Goal: Task Accomplishment & Management: Manage account settings

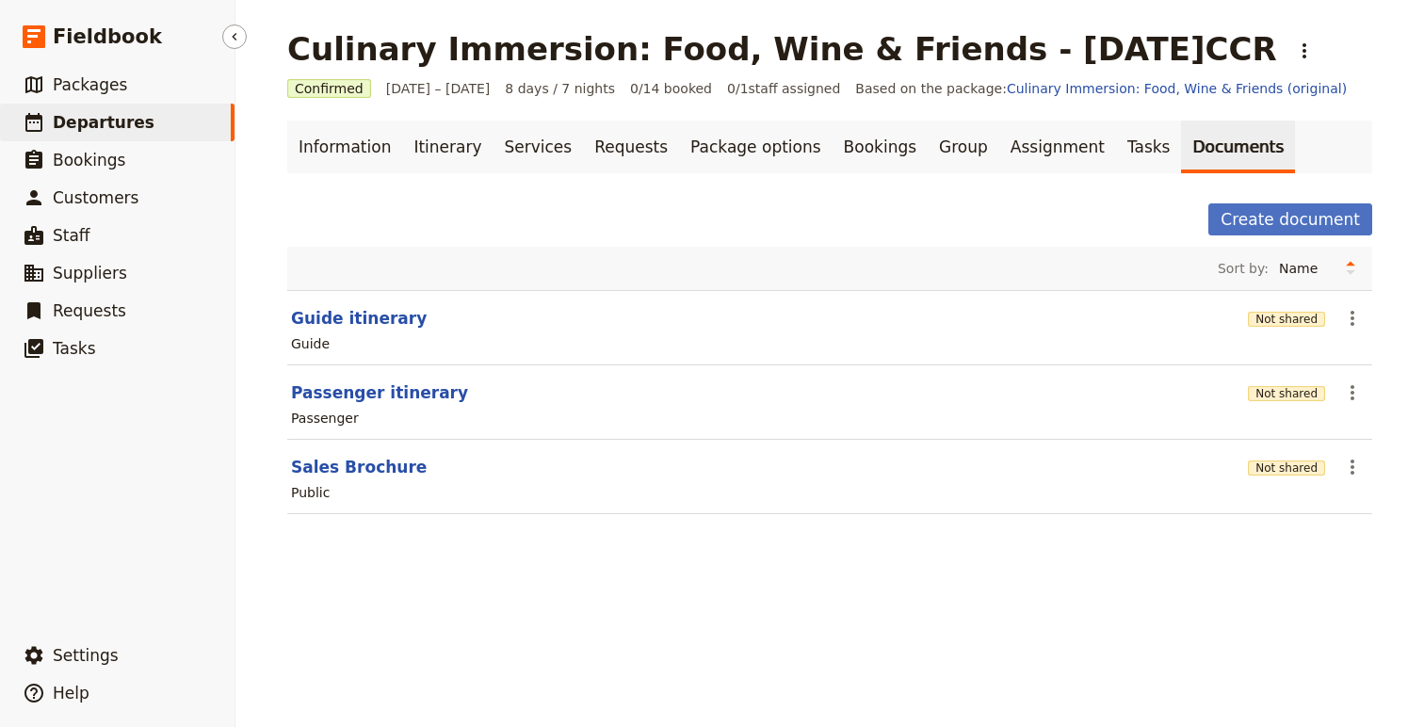
click at [105, 122] on span "Departures" at bounding box center [104, 122] width 102 height 19
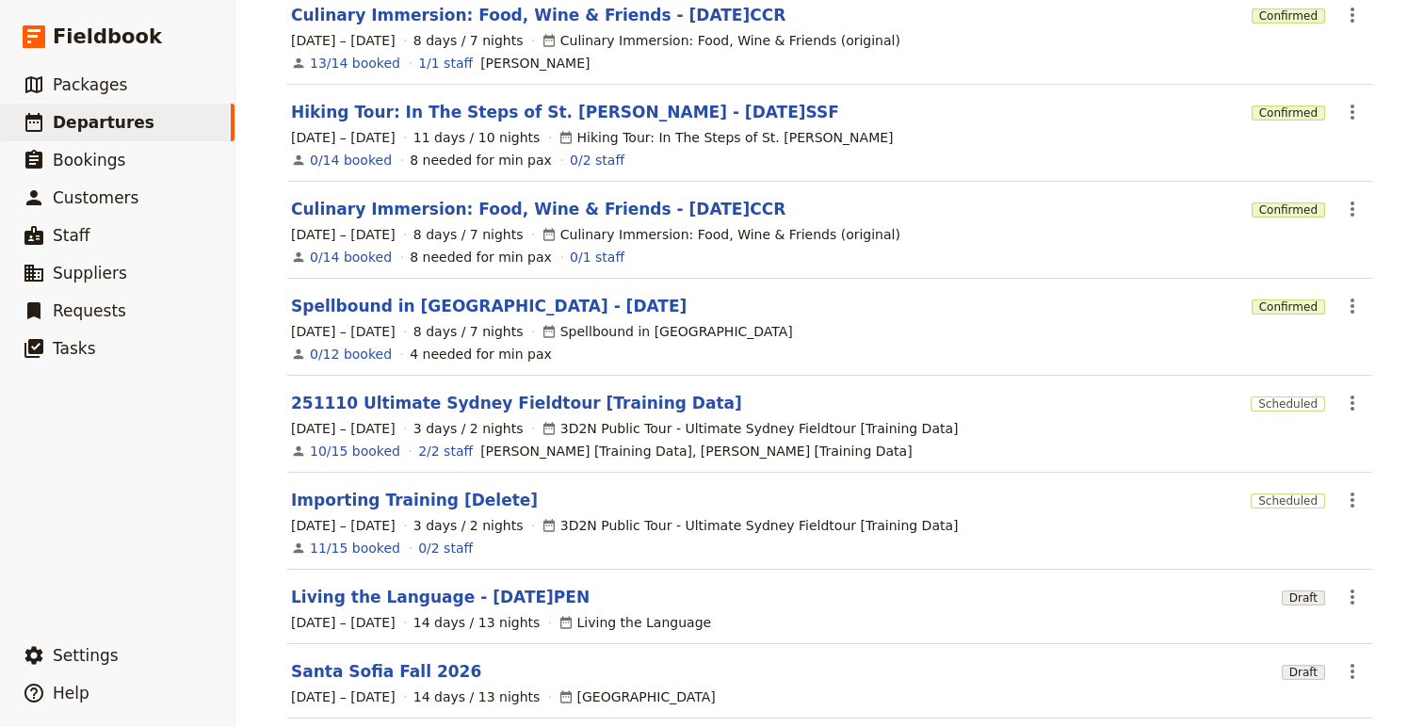
scroll to position [374, 0]
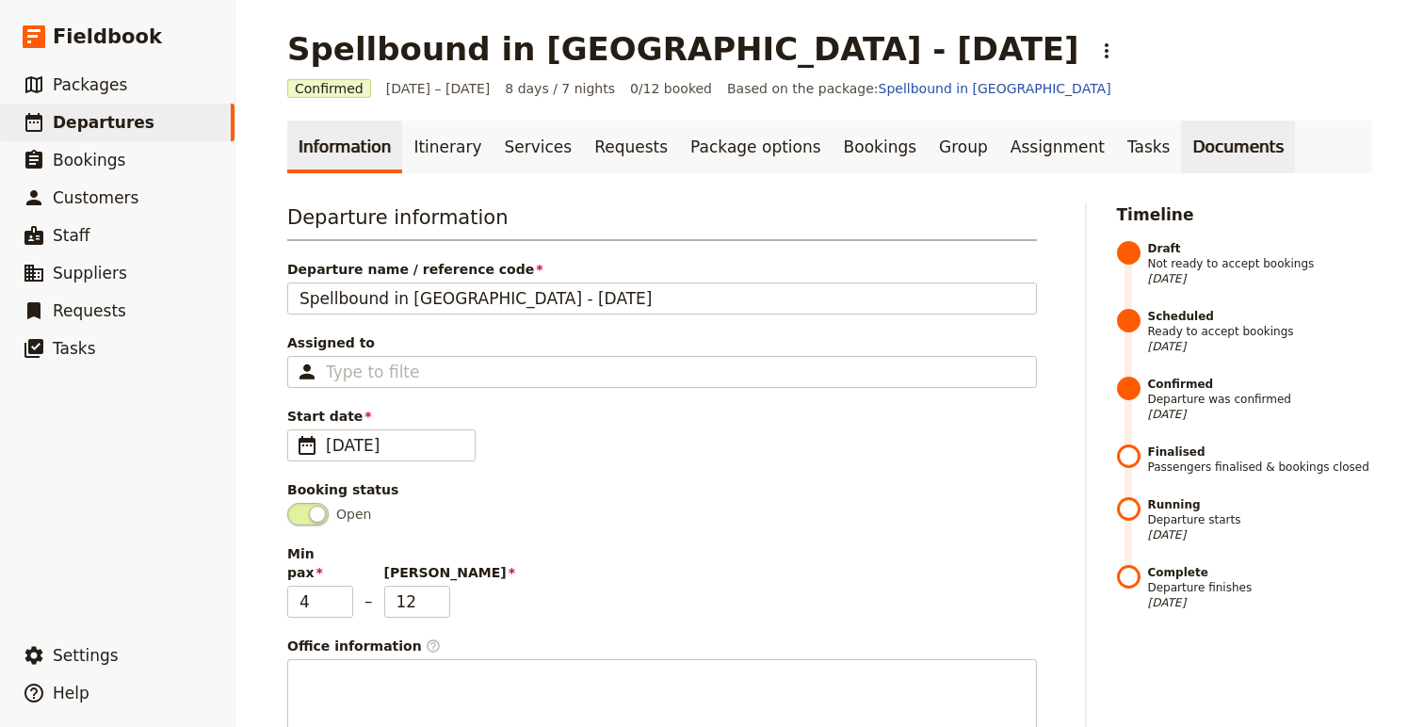
click at [1181, 147] on link "Documents" at bounding box center [1238, 147] width 114 height 53
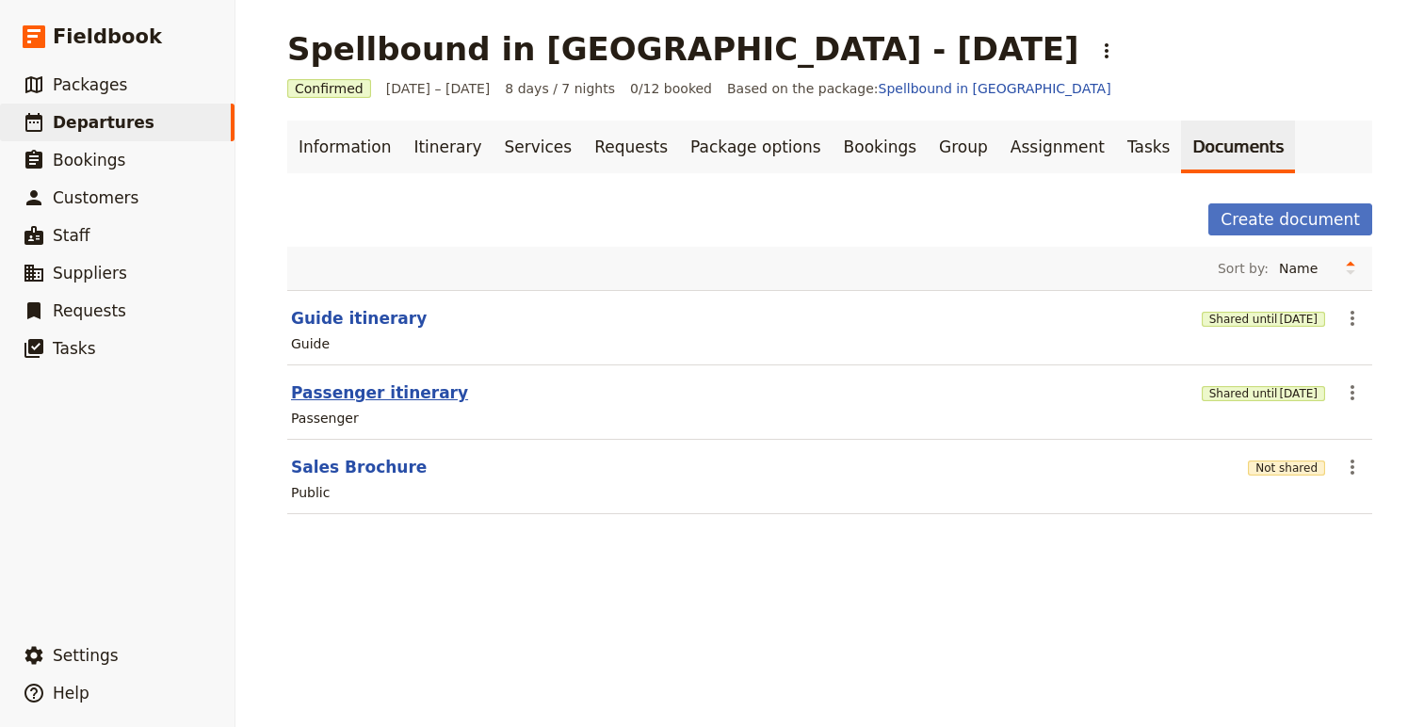
click at [342, 395] on button "Passenger itinerary" at bounding box center [379, 392] width 177 height 23
select select "PASSENGER"
select select "RUN_SHEET"
select select "DEFAULT"
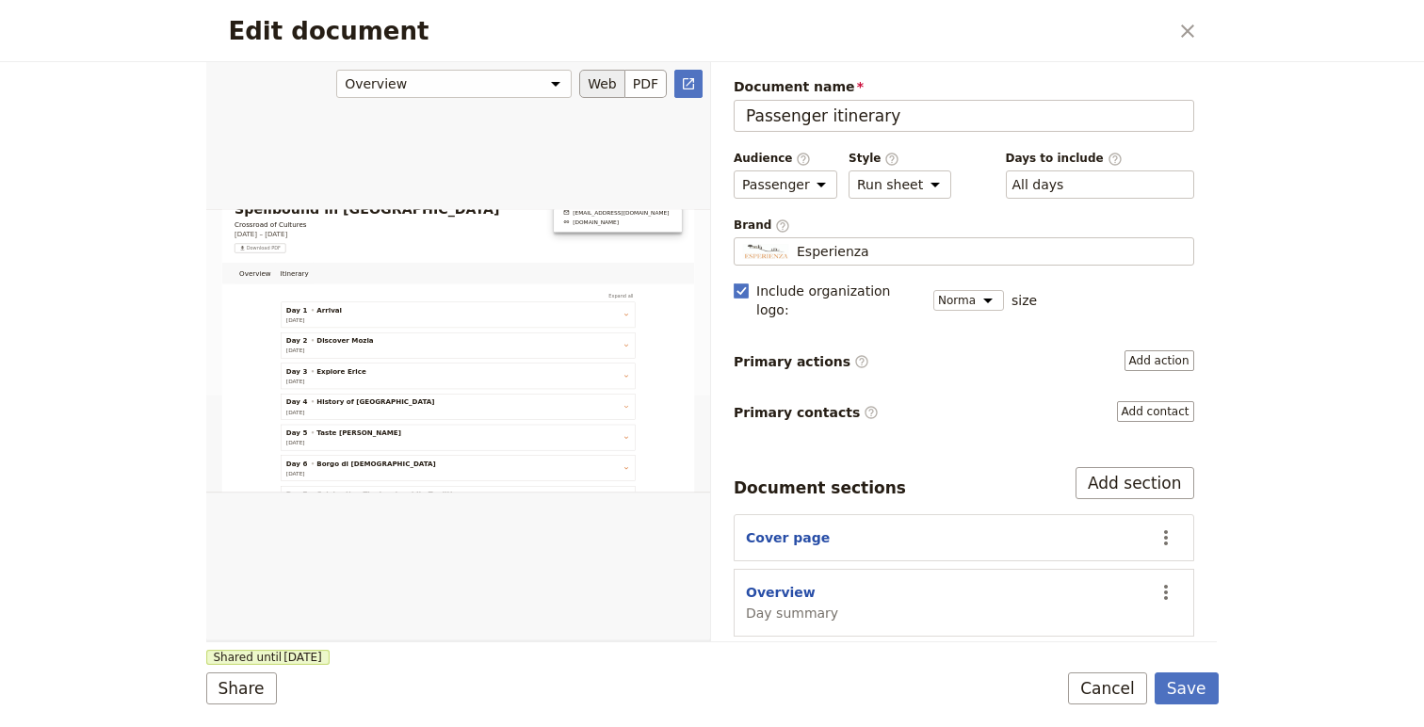
scroll to position [420, 0]
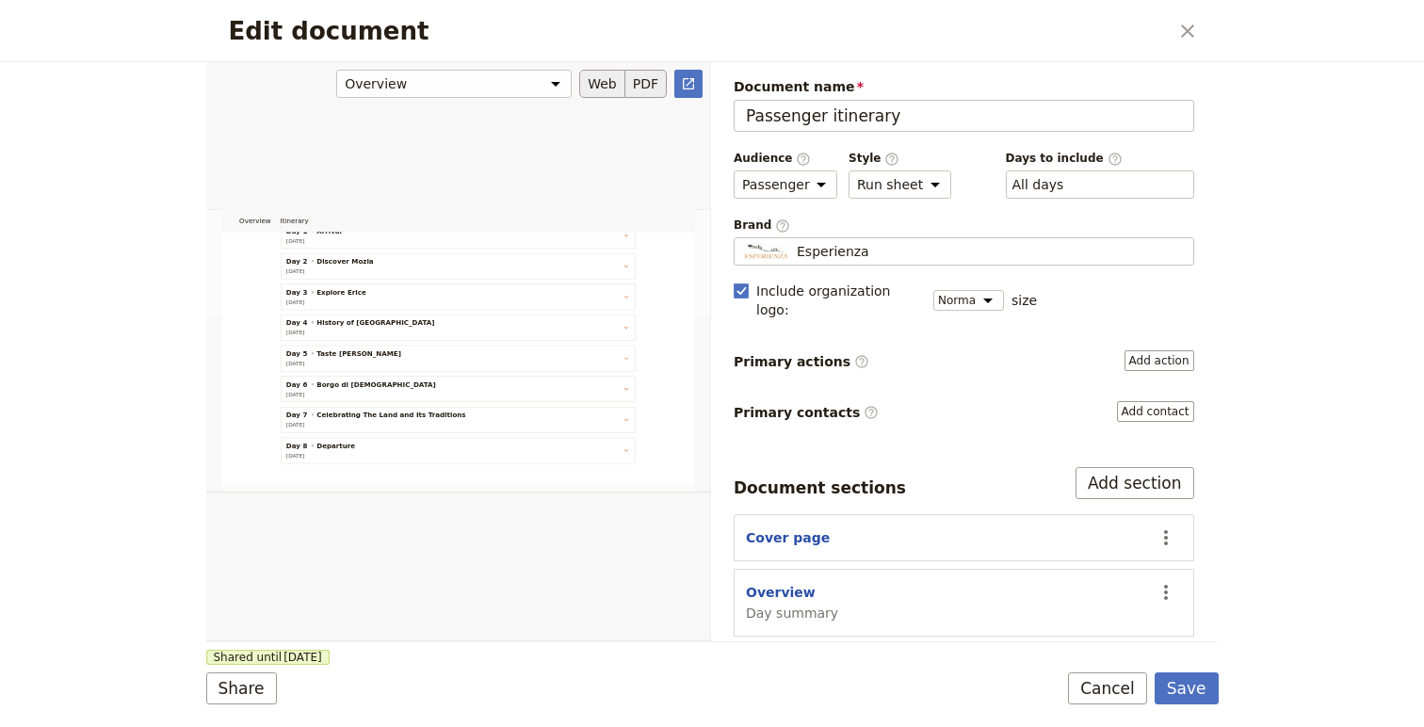
click at [642, 87] on button "PDF" at bounding box center [645, 84] width 41 height 28
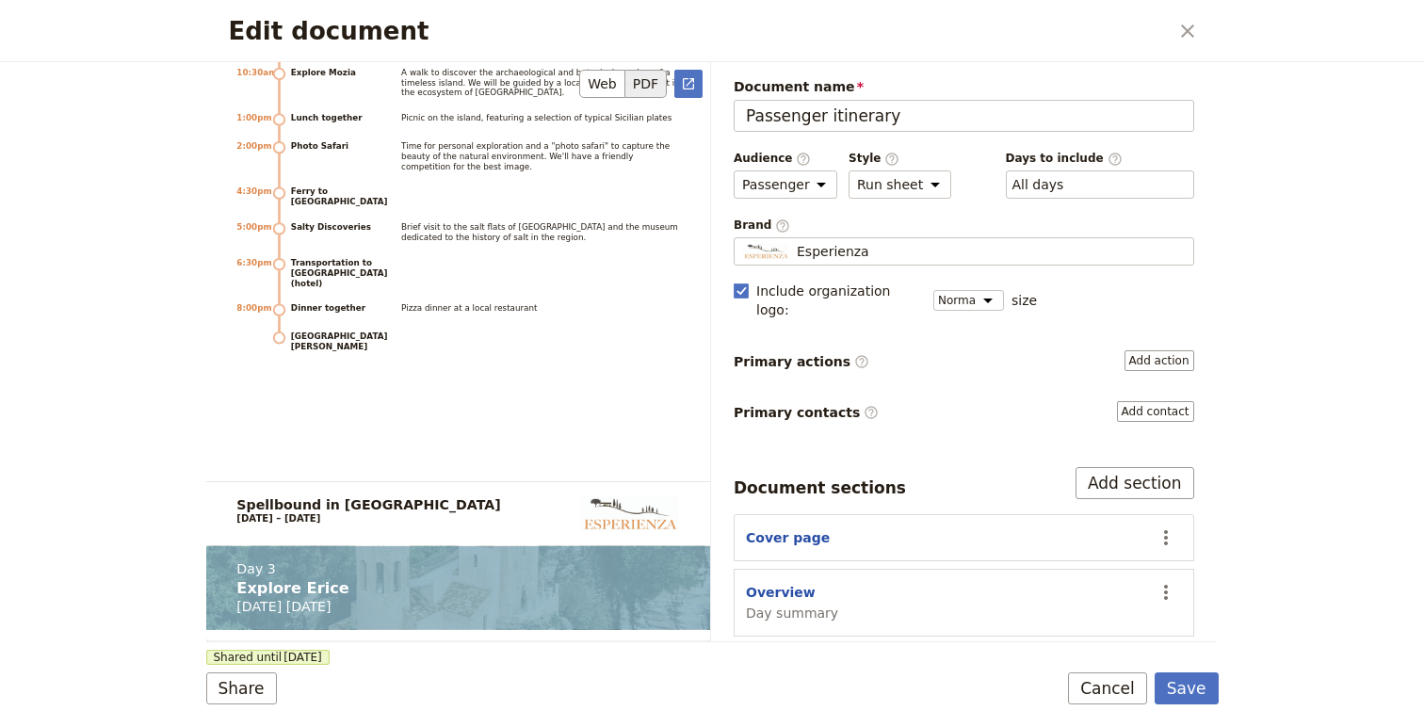
scroll to position [3656, 0]
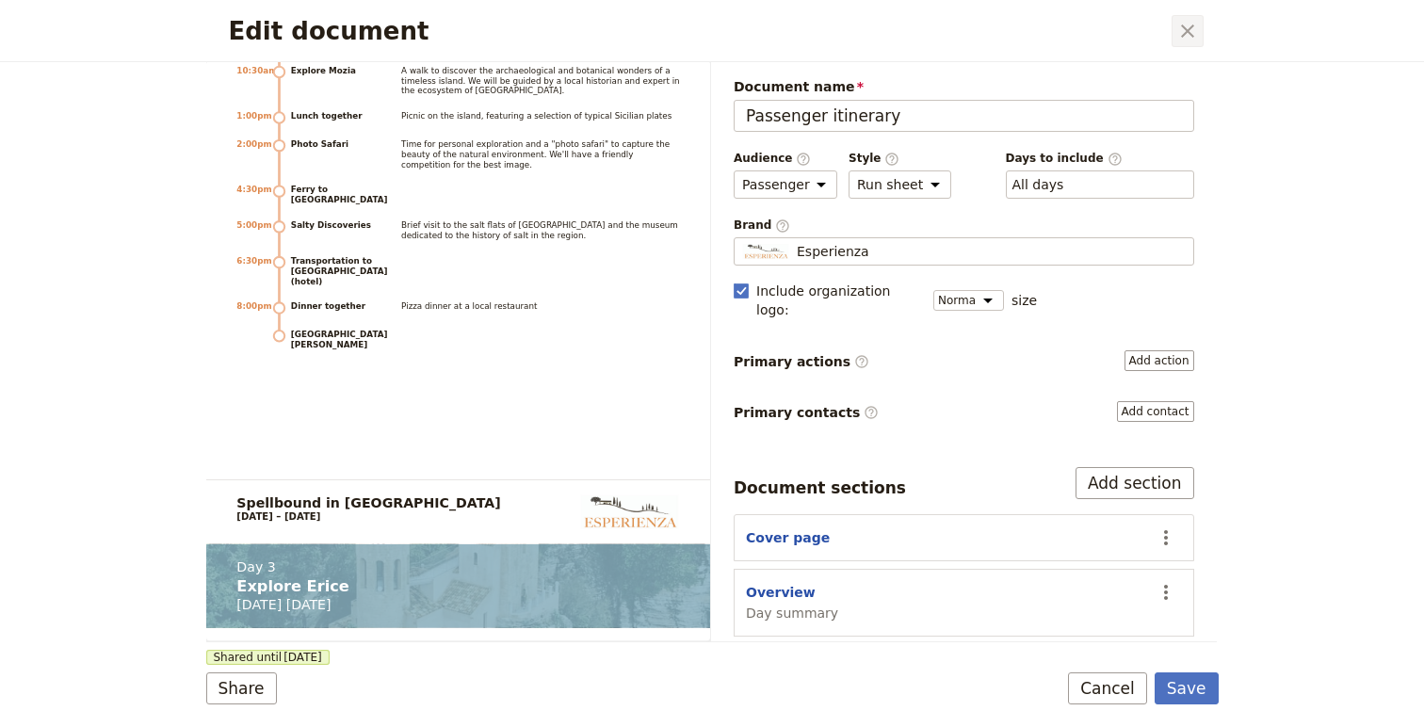
click at [1188, 25] on icon "Close dialog" at bounding box center [1187, 31] width 23 height 23
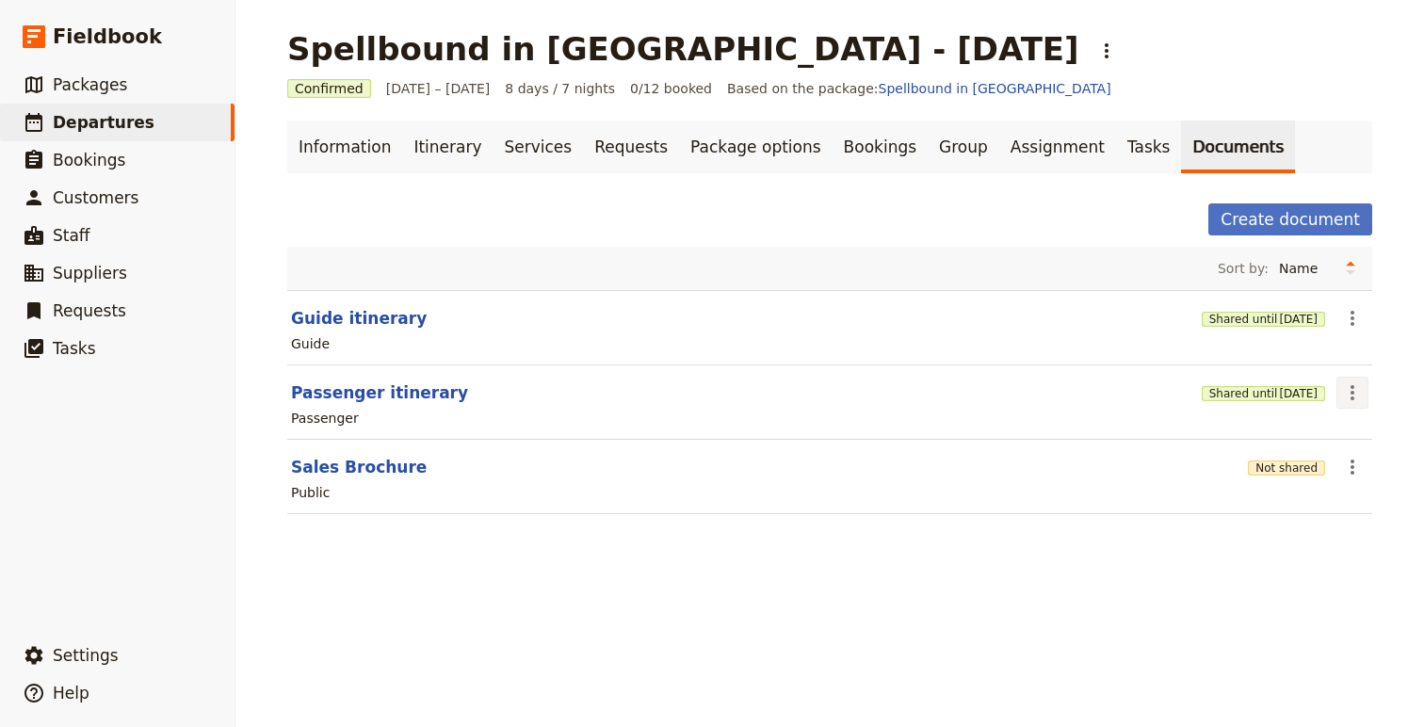
click at [1346, 392] on icon "Actions" at bounding box center [1352, 392] width 23 height 23
click at [1279, 437] on span "Share" at bounding box center [1261, 434] width 38 height 19
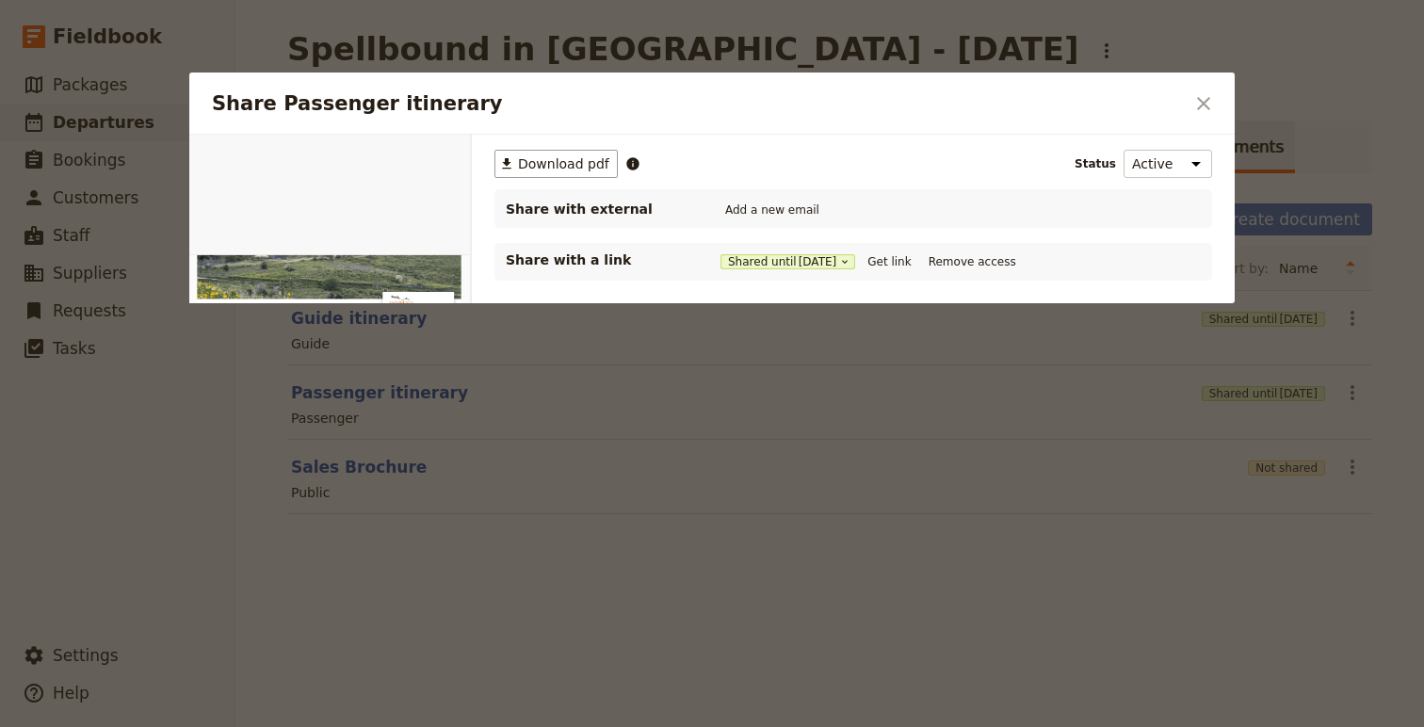
scroll to position [0, 0]
click at [575, 168] on span "Download pdf" at bounding box center [563, 163] width 91 height 19
click at [675, 452] on div "​ Download pdf Status Active Inactive Share with external Add a new email Share…" at bounding box center [853, 335] width 763 height 400
click at [1202, 107] on icon "Close dialog" at bounding box center [1203, 103] width 23 height 23
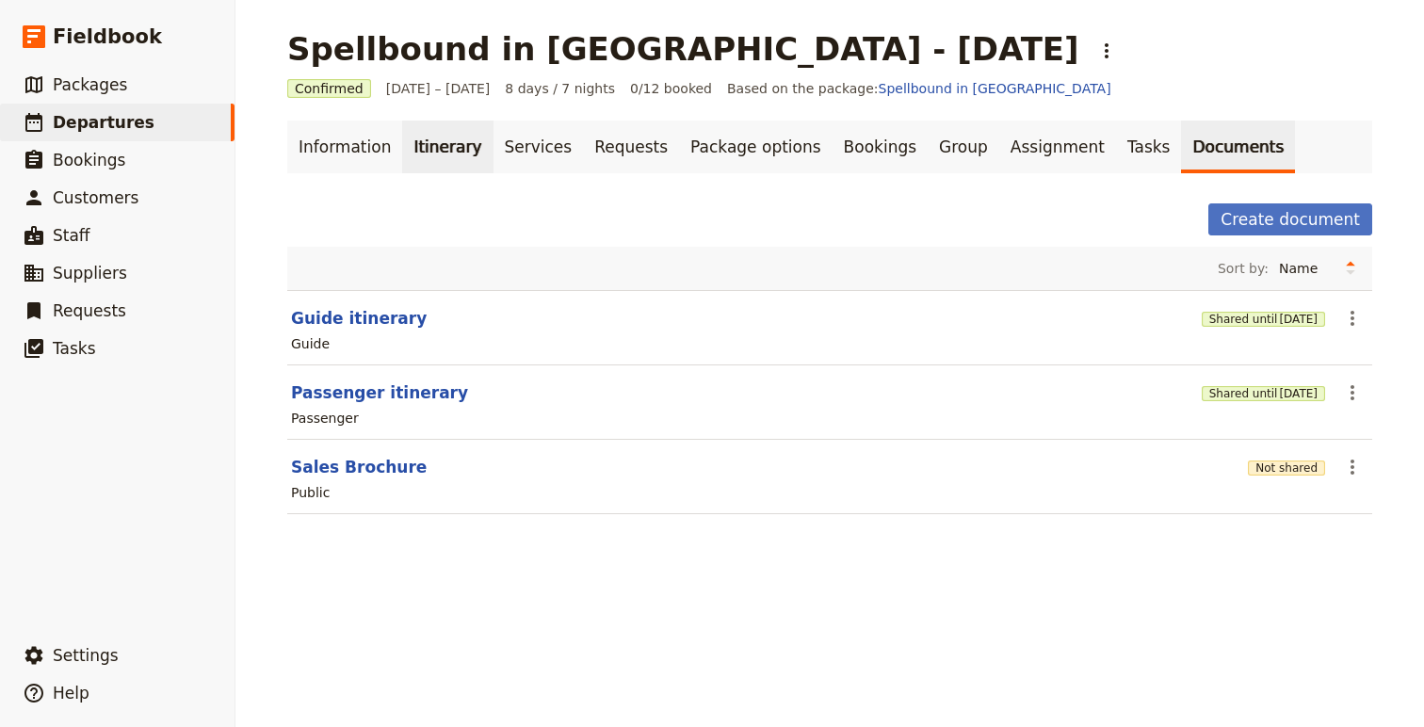
click at [416, 151] on link "Itinerary" at bounding box center [447, 147] width 90 height 53
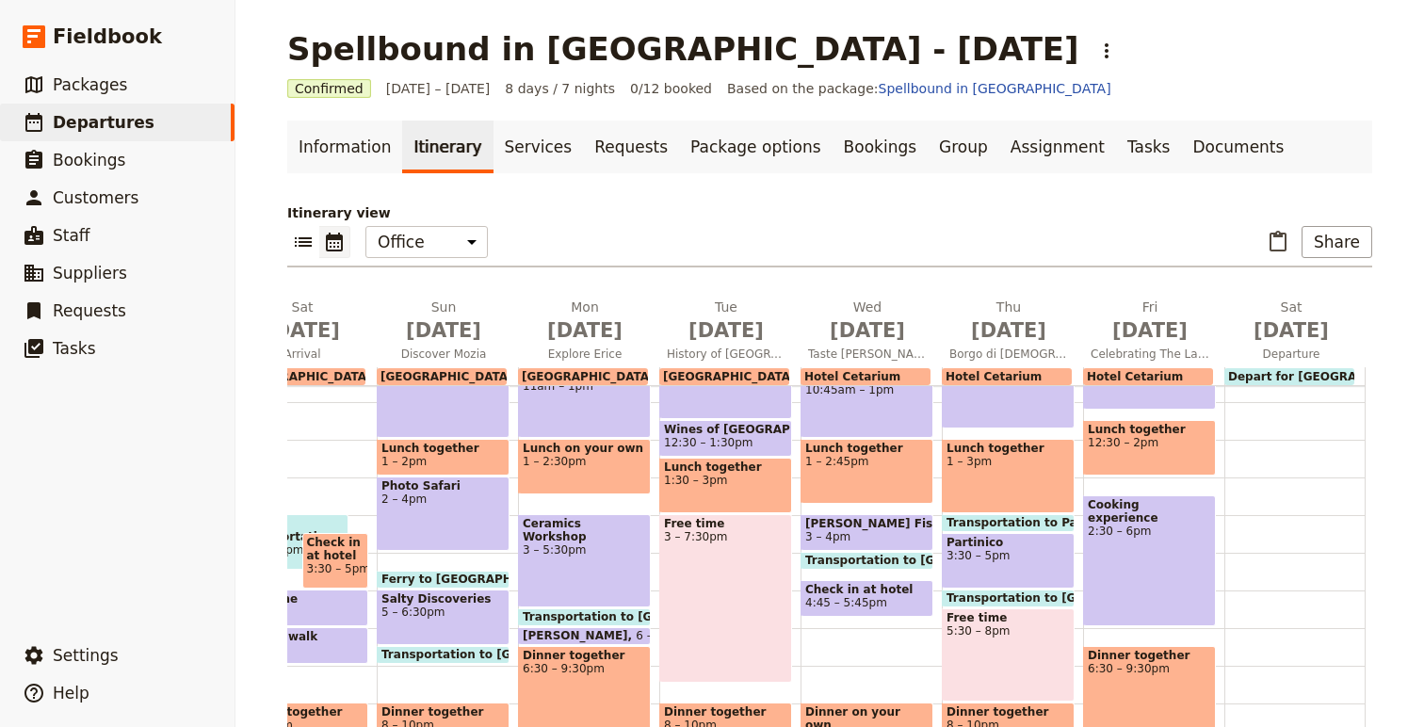
scroll to position [446, 0]
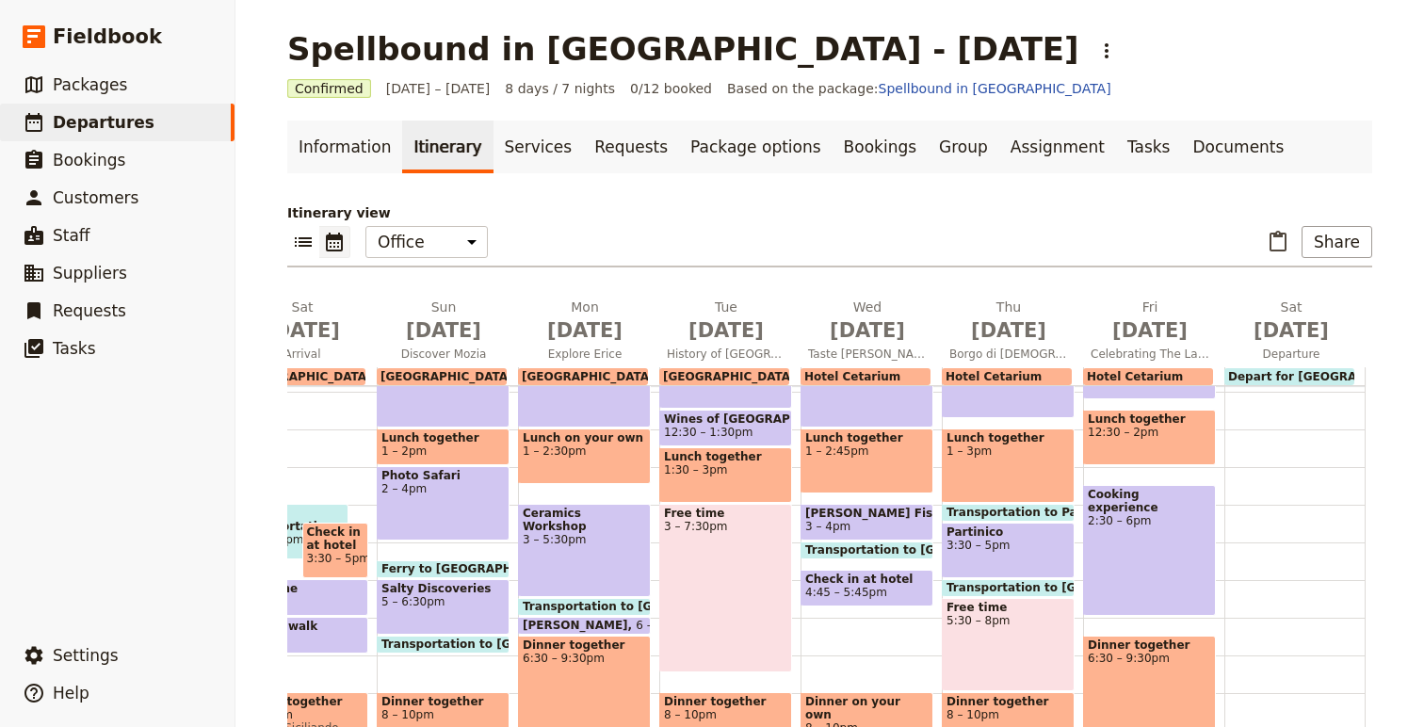
click at [471, 705] on span "Dinner together" at bounding box center [442, 701] width 123 height 13
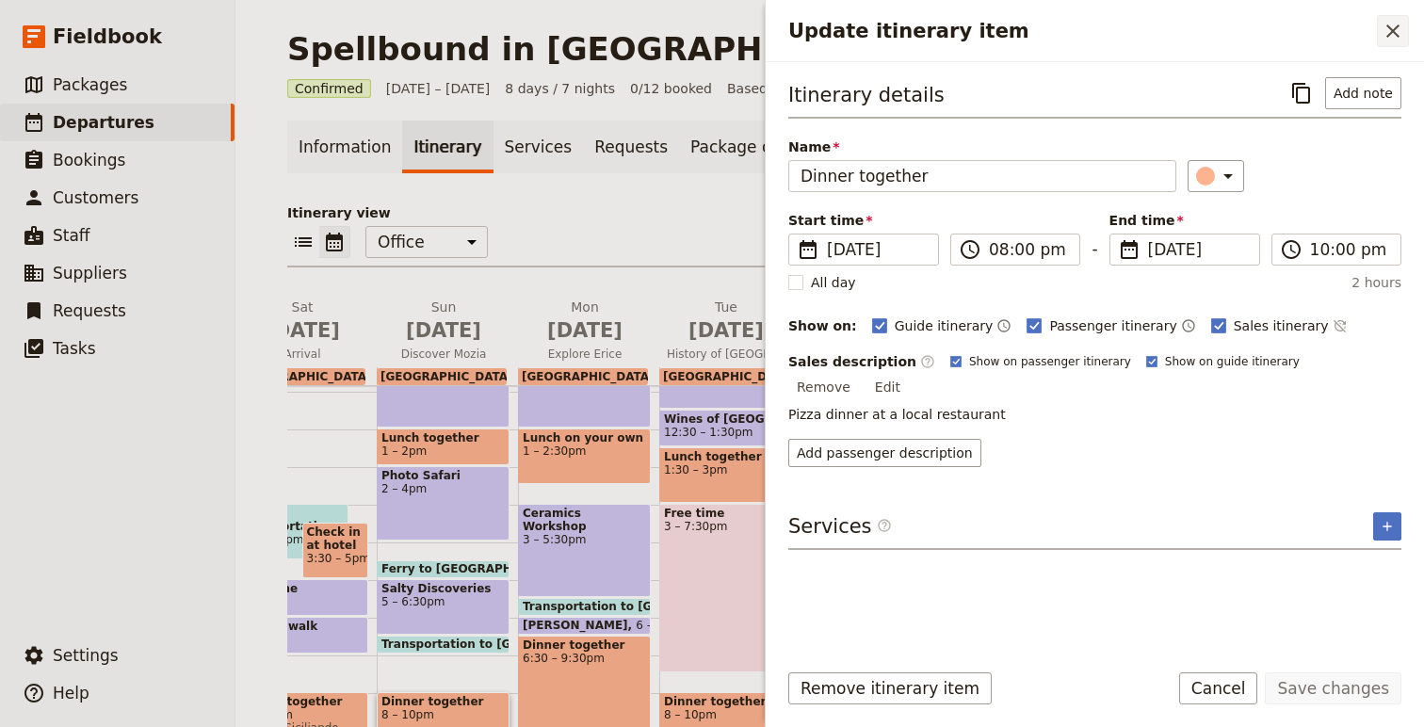
click at [1408, 16] on button "​" at bounding box center [1392, 31] width 32 height 32
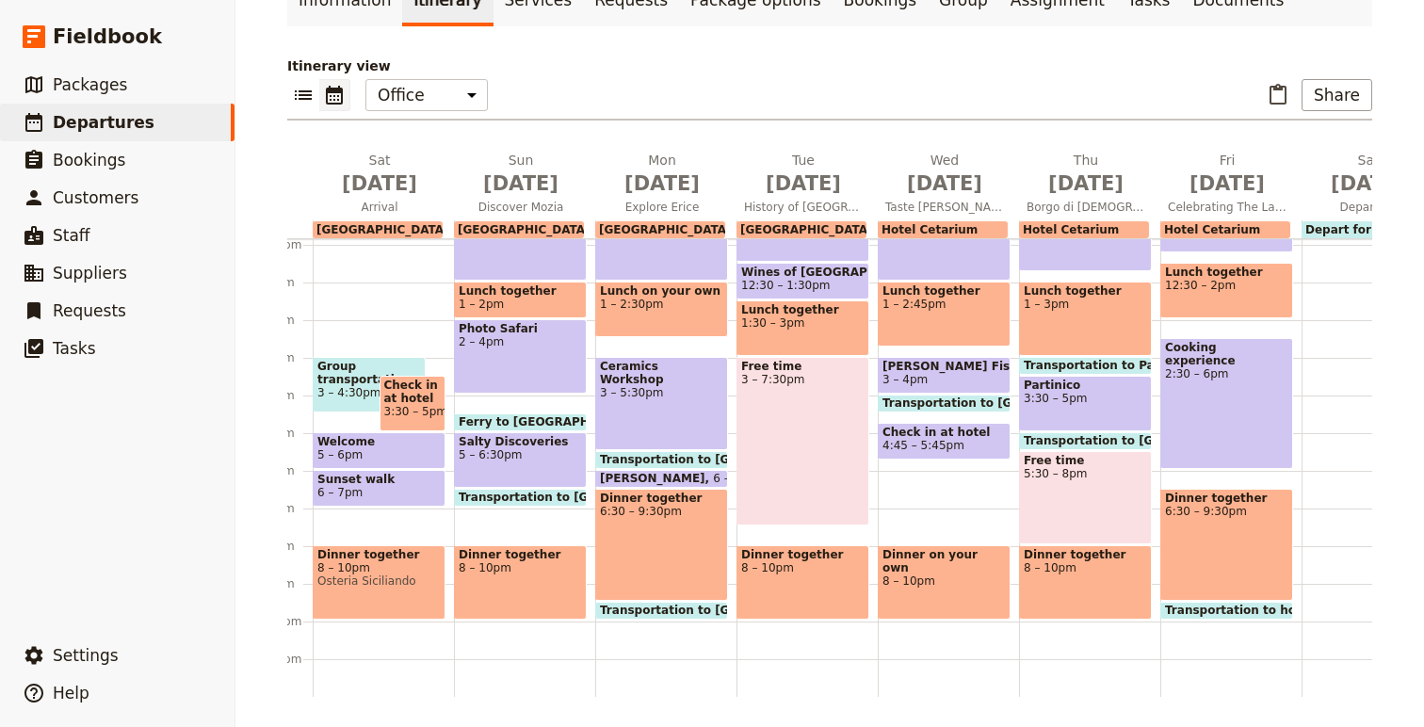
scroll to position [0, 0]
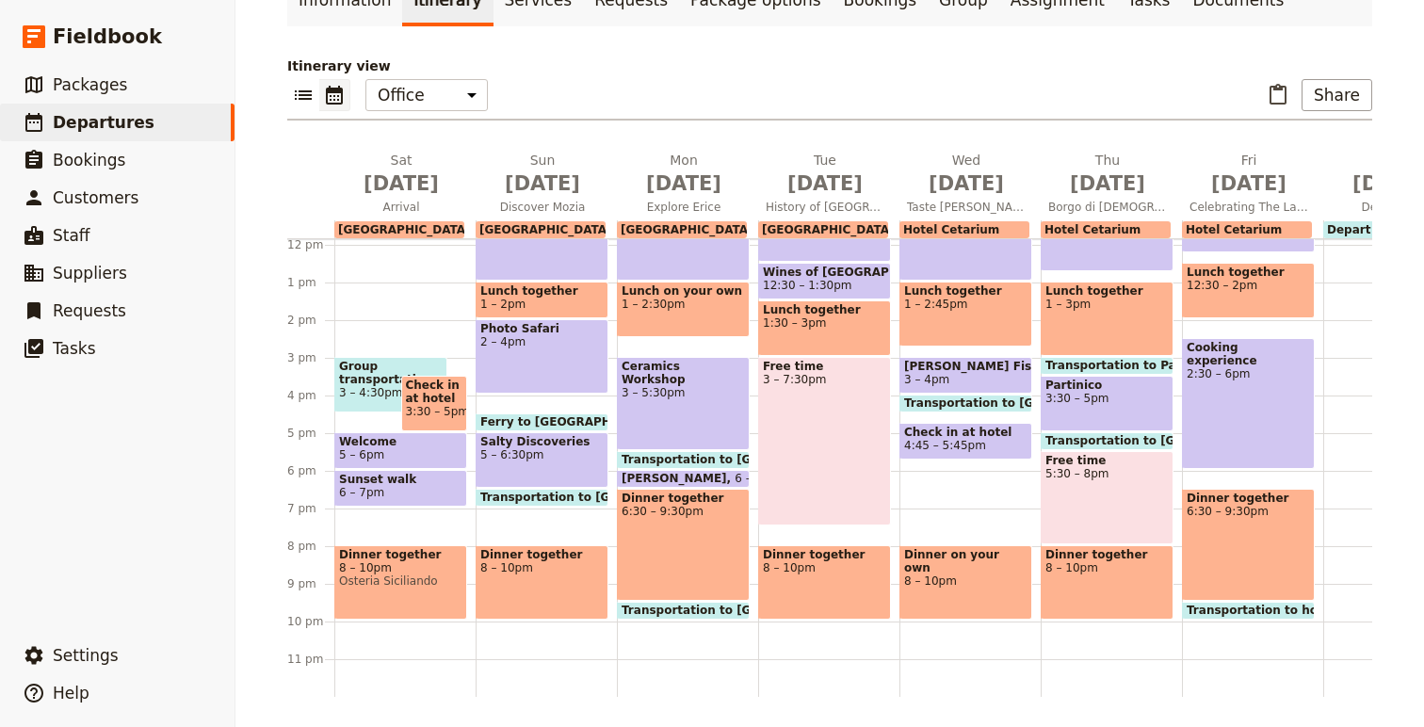
click at [413, 605] on div "Dinner together 8 – 10pm Osteria Siciliando" at bounding box center [400, 582] width 133 height 74
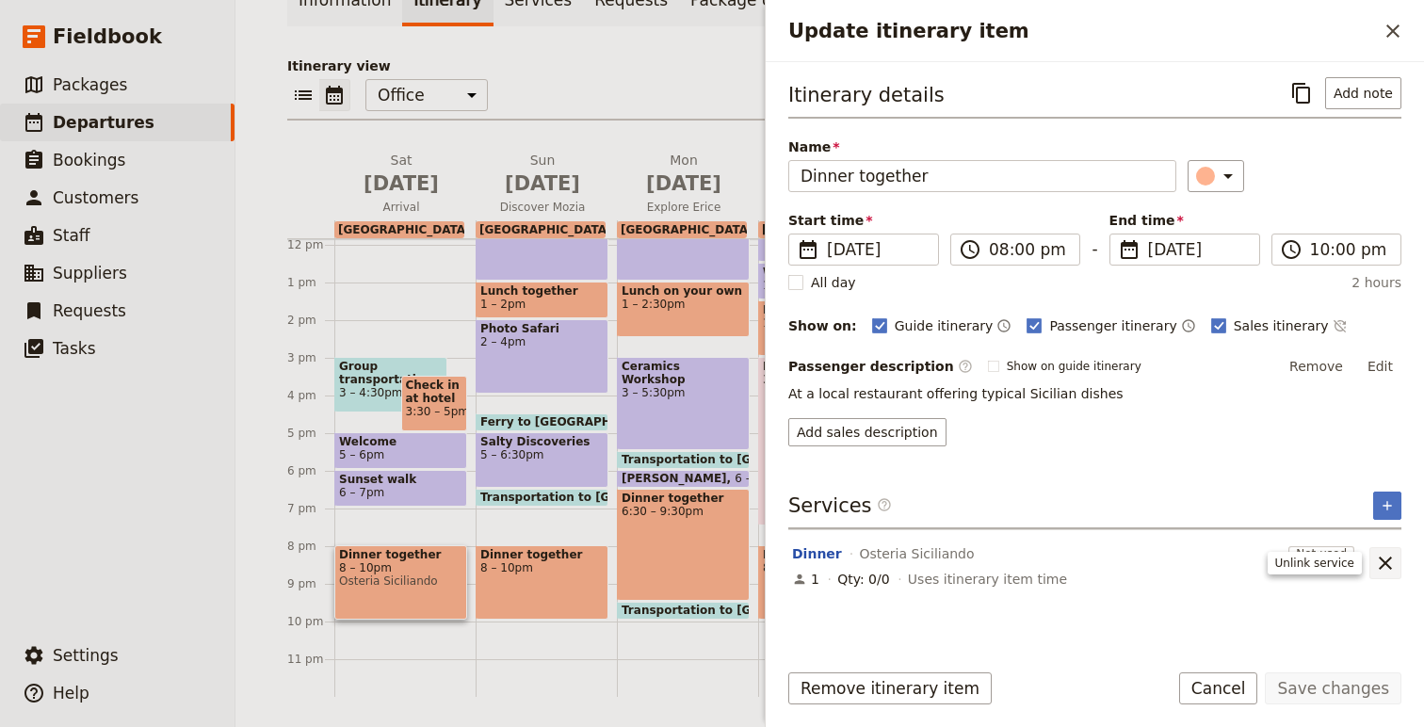
click at [1387, 560] on icon "Unlink service" at bounding box center [1384, 562] width 13 height 13
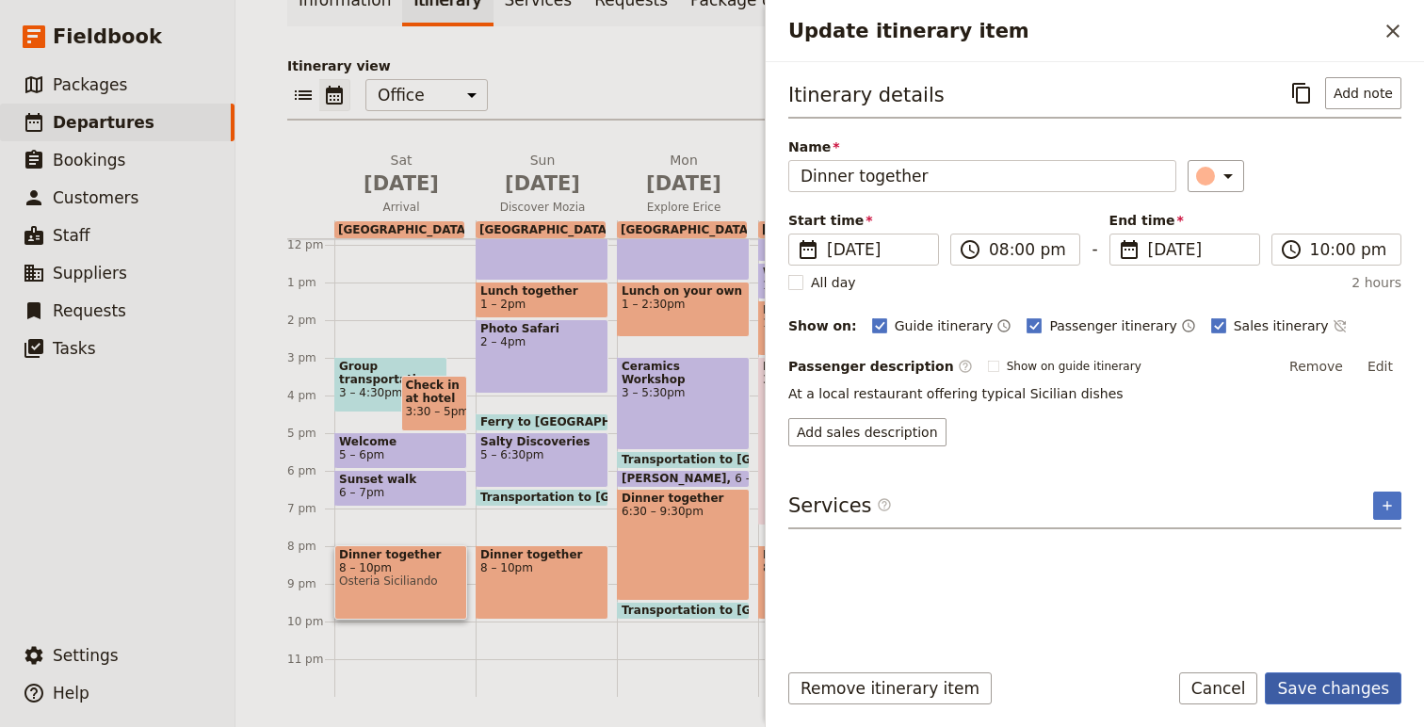
click at [1311, 700] on button "Save changes" at bounding box center [1332, 688] width 137 height 32
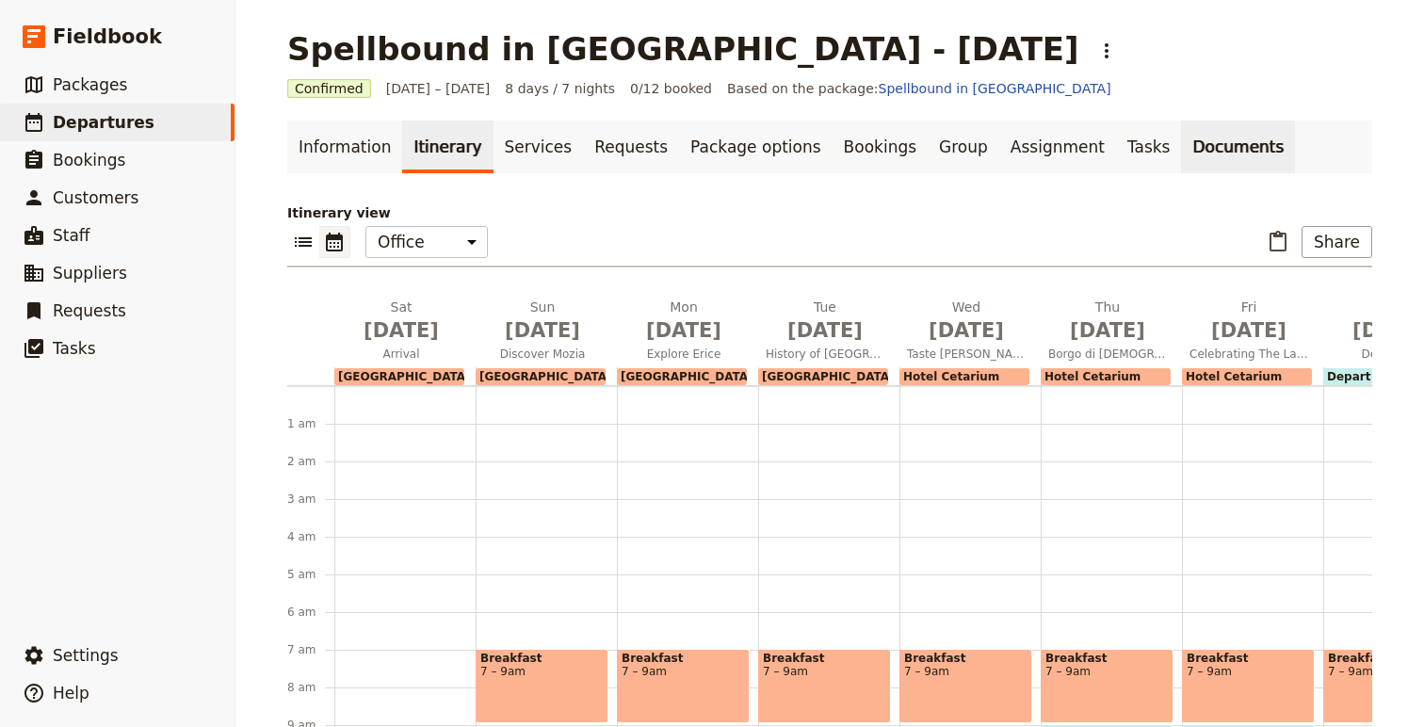
click at [1186, 142] on link "Documents" at bounding box center [1238, 147] width 114 height 53
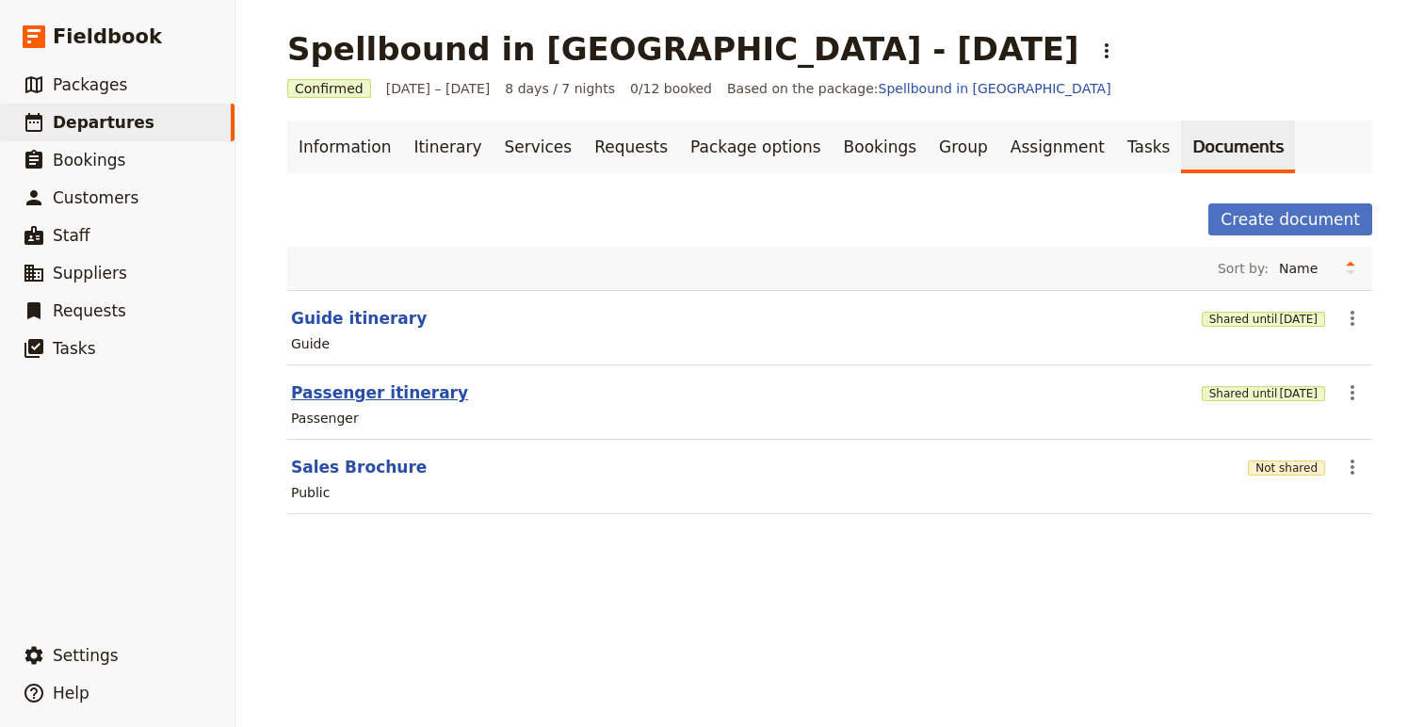
click at [351, 399] on button "Passenger itinerary" at bounding box center [379, 392] width 177 height 23
select select "PASSENGER"
select select "RUN_SHEET"
select select "DEFAULT"
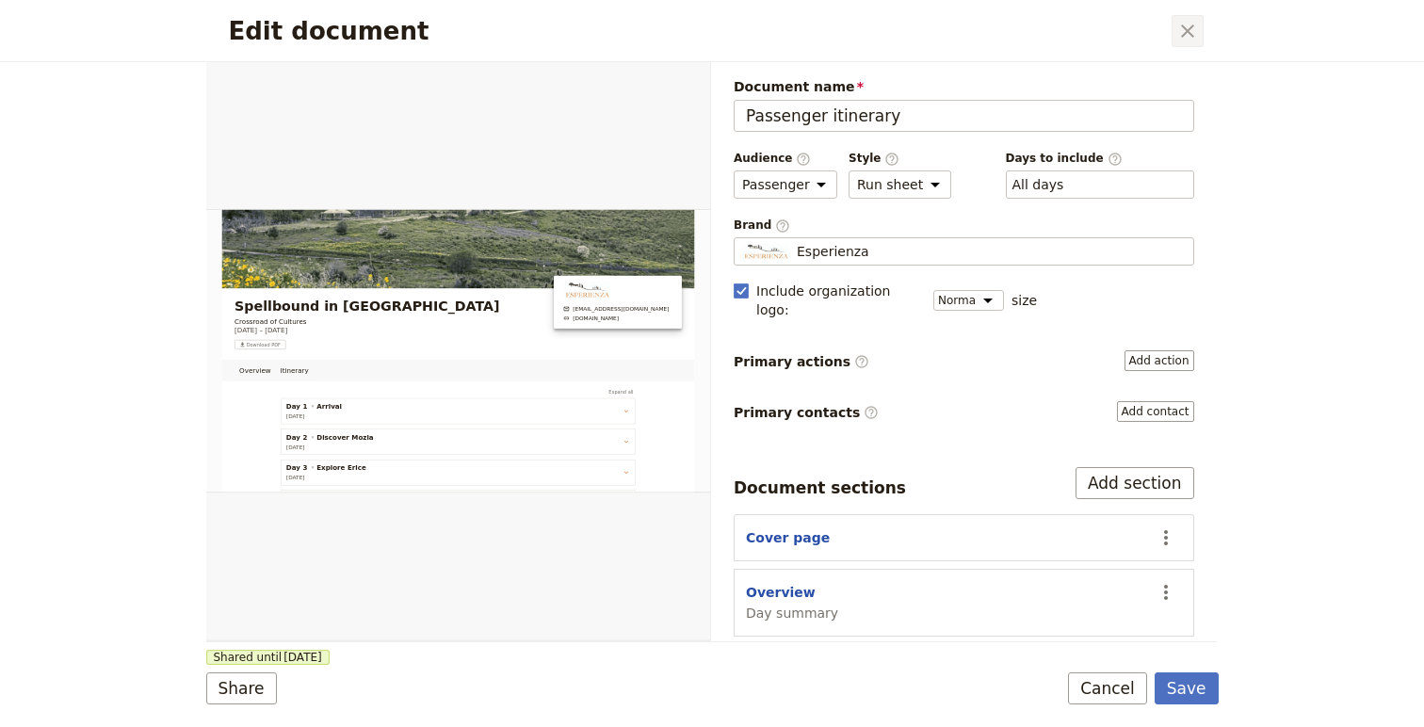
click at [1178, 33] on icon "Close dialog" at bounding box center [1187, 31] width 23 height 23
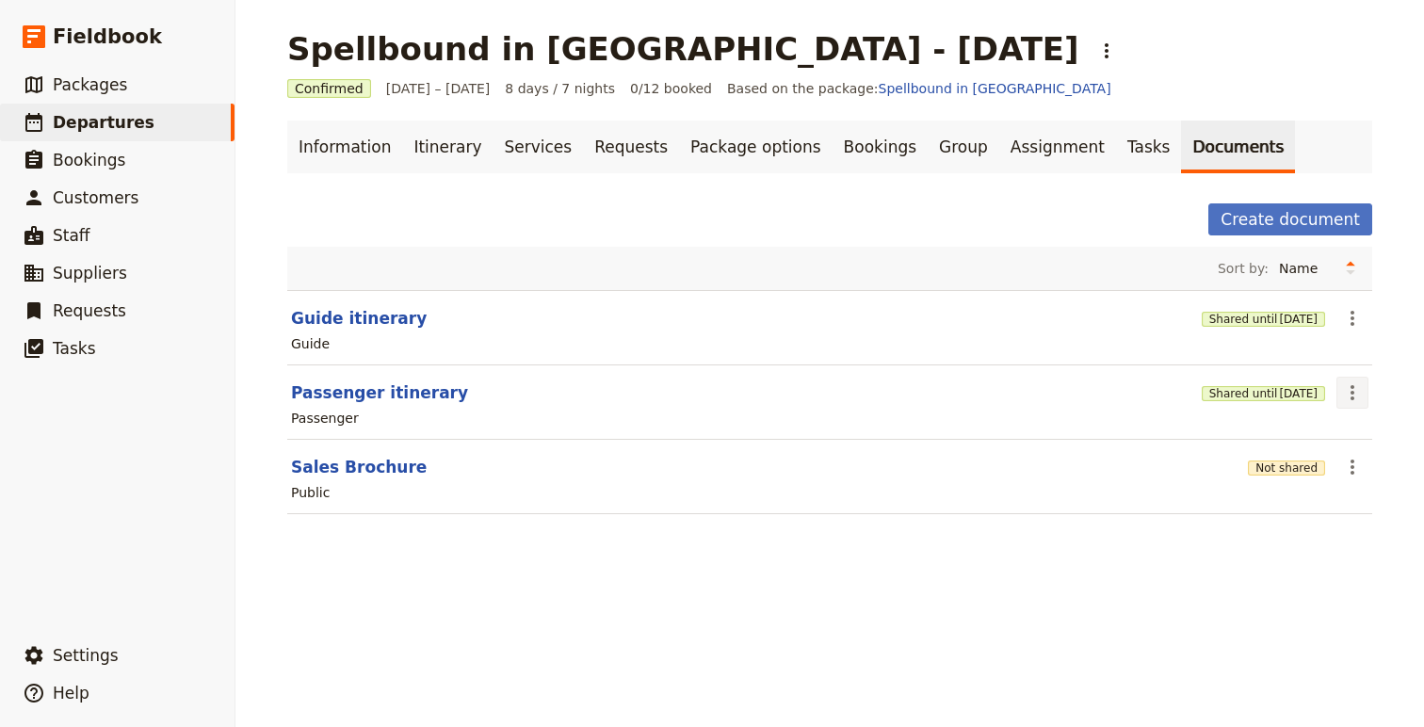
click at [1355, 388] on icon "Actions" at bounding box center [1352, 392] width 23 height 23
click at [1276, 440] on span "Share" at bounding box center [1261, 434] width 38 height 19
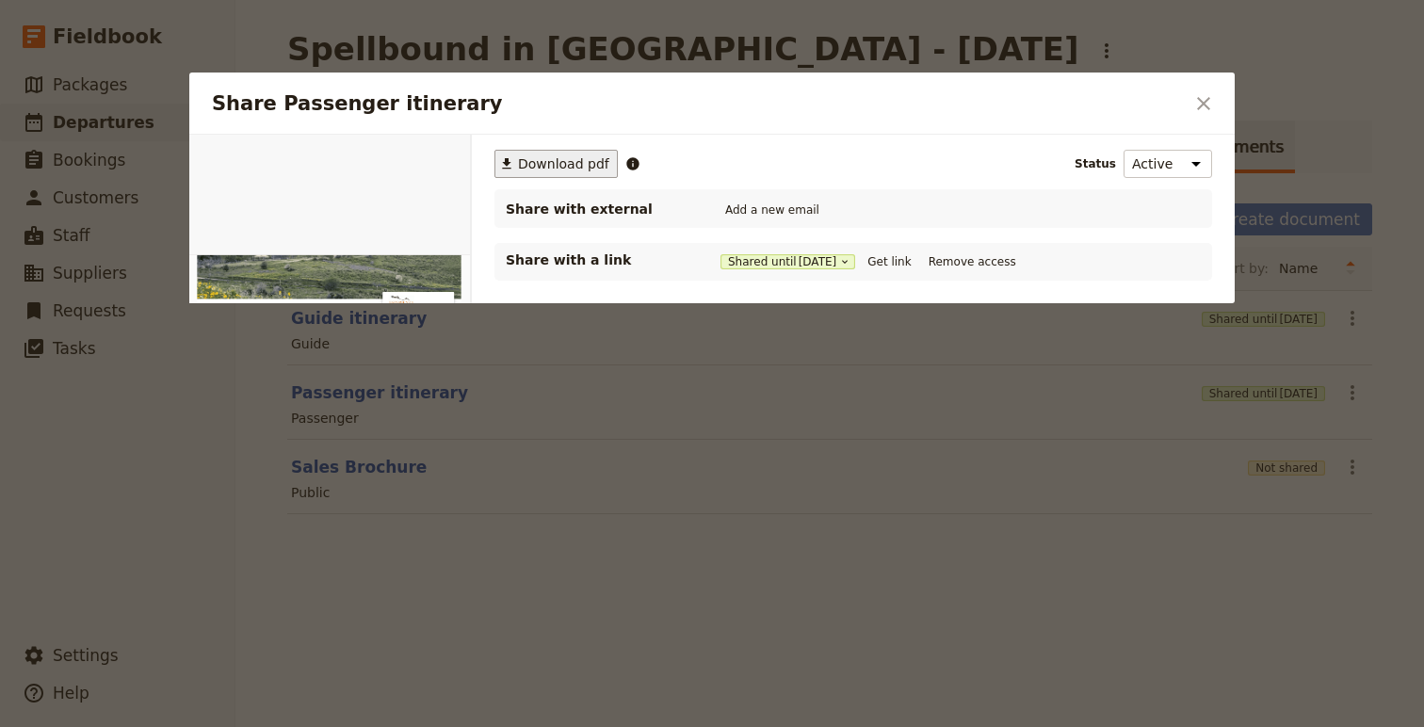
click at [539, 164] on span "Download pdf" at bounding box center [563, 163] width 91 height 19
click at [1188, 101] on button "​" at bounding box center [1203, 104] width 32 height 32
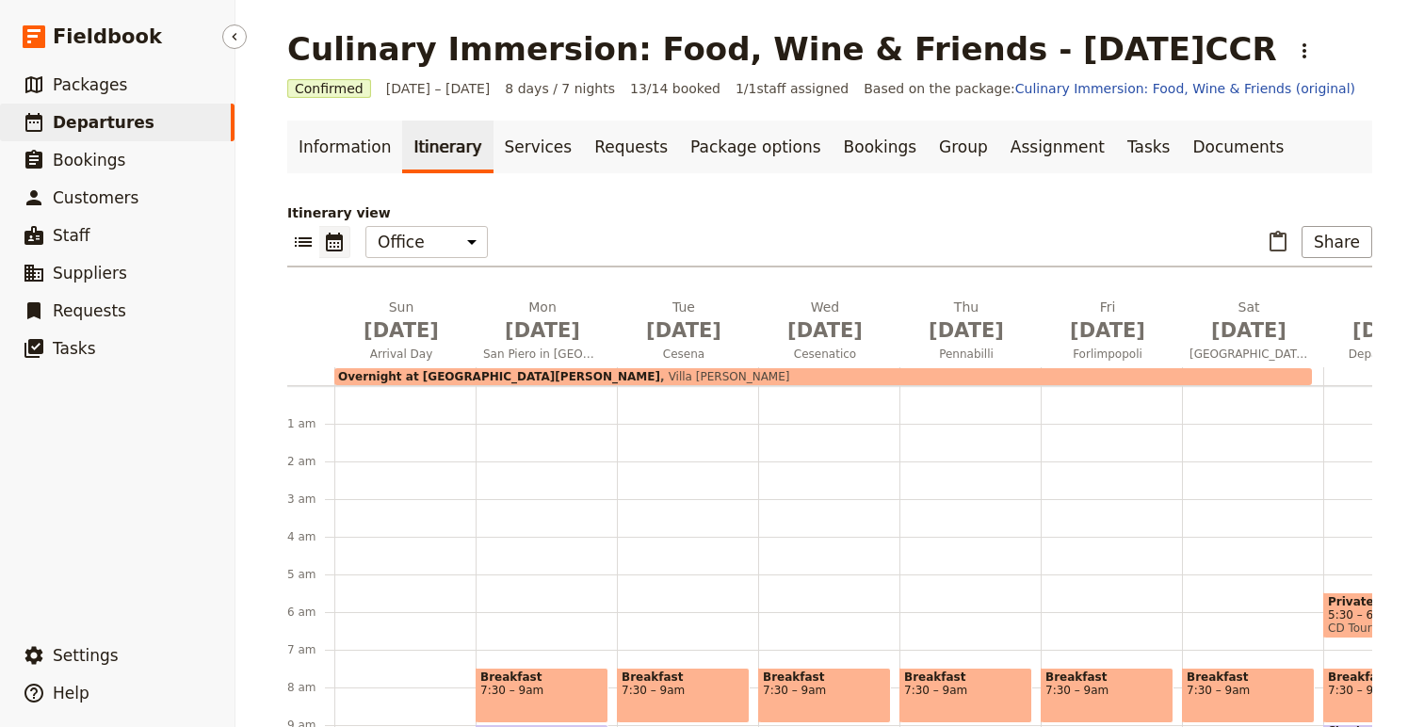
click at [120, 117] on span "Departures" at bounding box center [104, 122] width 102 height 19
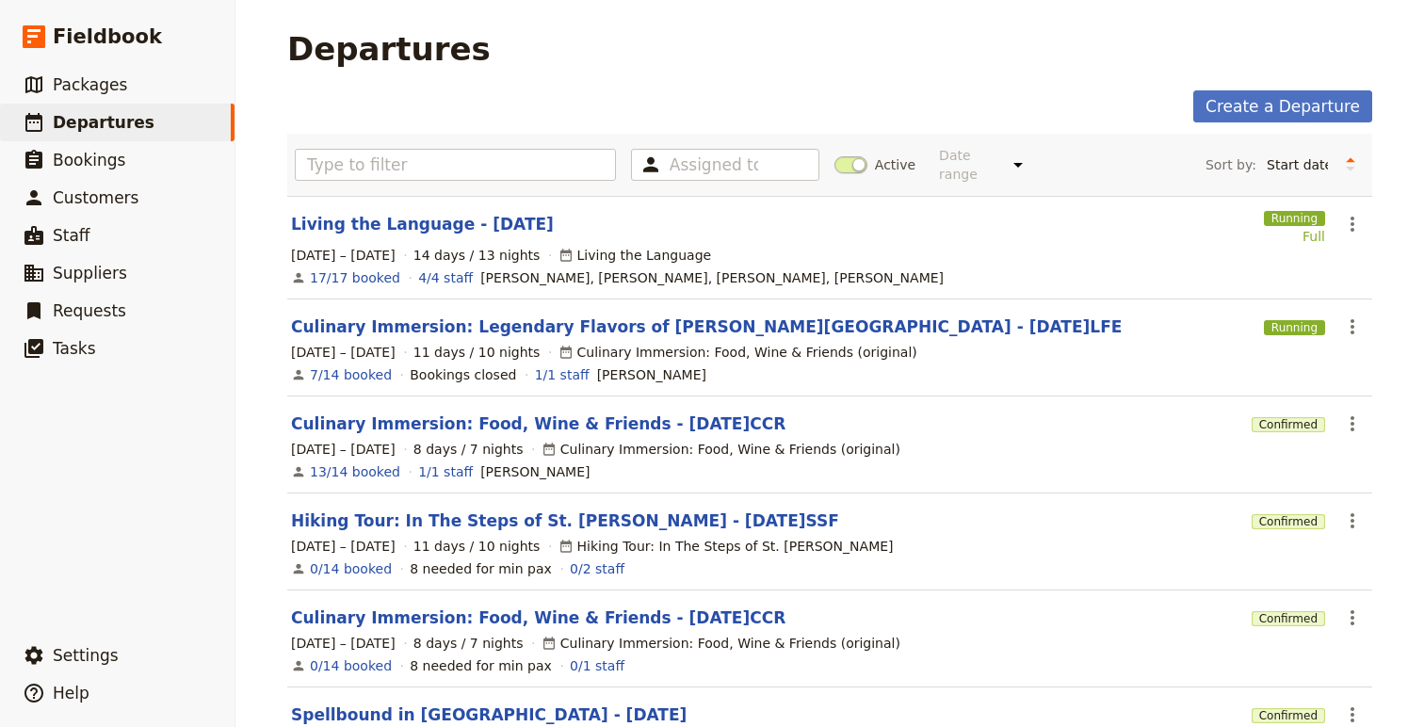
click at [496, 615] on section "Culinary Immersion: Food, Wine & Friends - [DATE]CCR Confirmed ​ [DATE] – [DATE…" at bounding box center [829, 638] width 1085 height 97
click at [496, 612] on link "Culinary Immersion: Food, Wine & Friends - [DATE]CCR" at bounding box center [538, 617] width 494 height 23
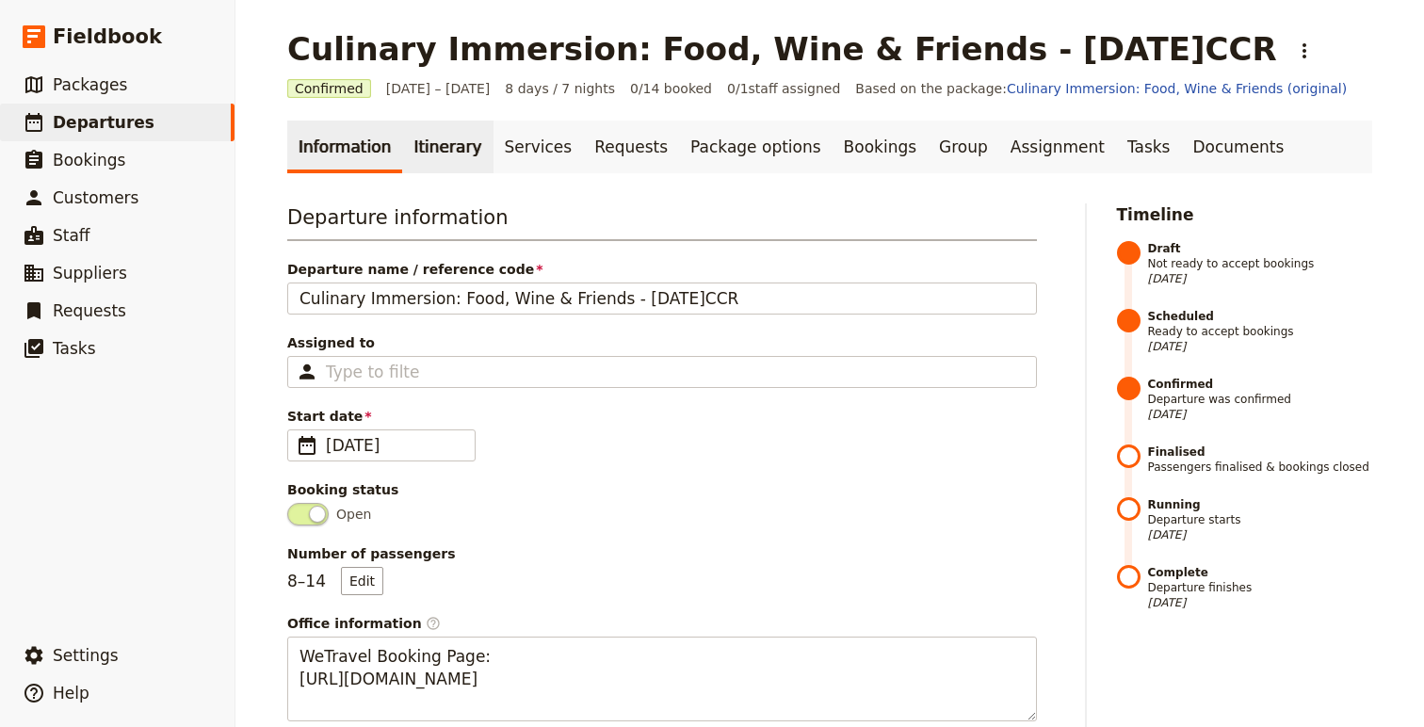
click at [450, 150] on link "Itinerary" at bounding box center [447, 147] width 90 height 53
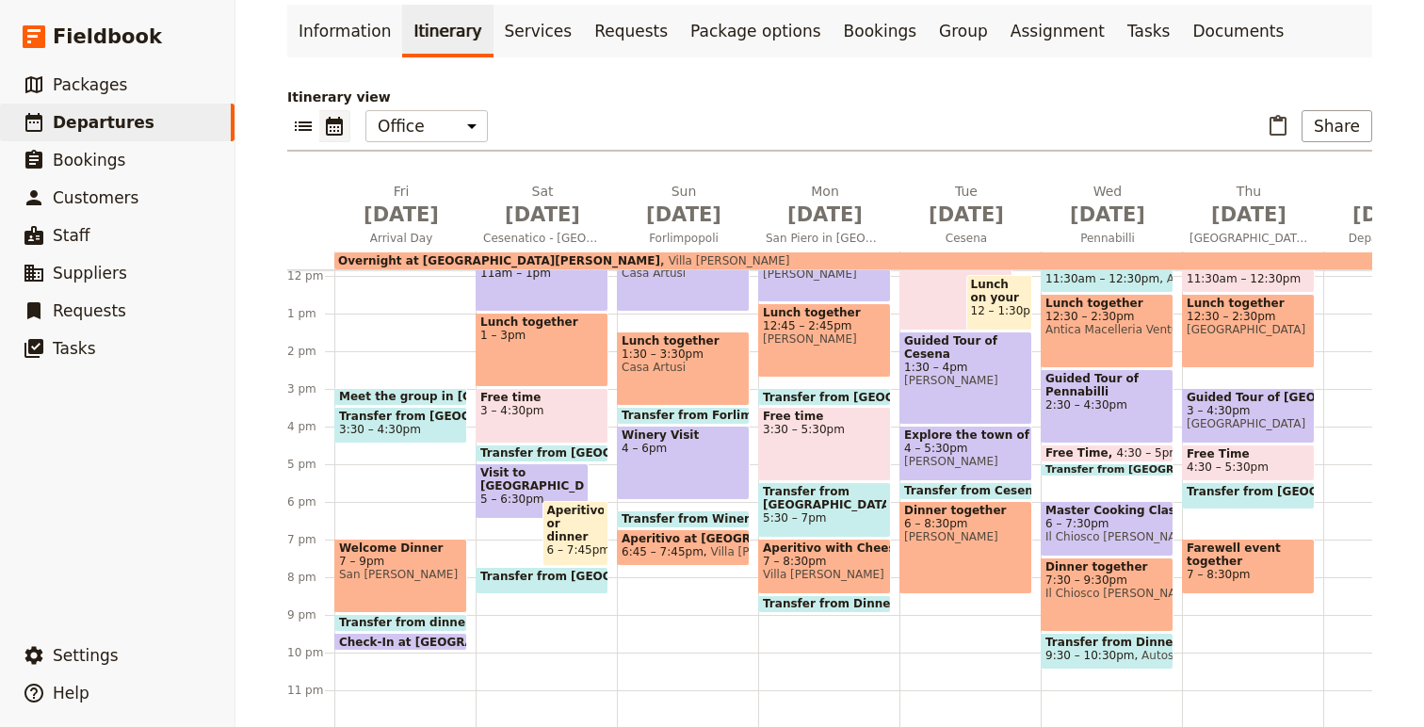
scroll to position [120, 0]
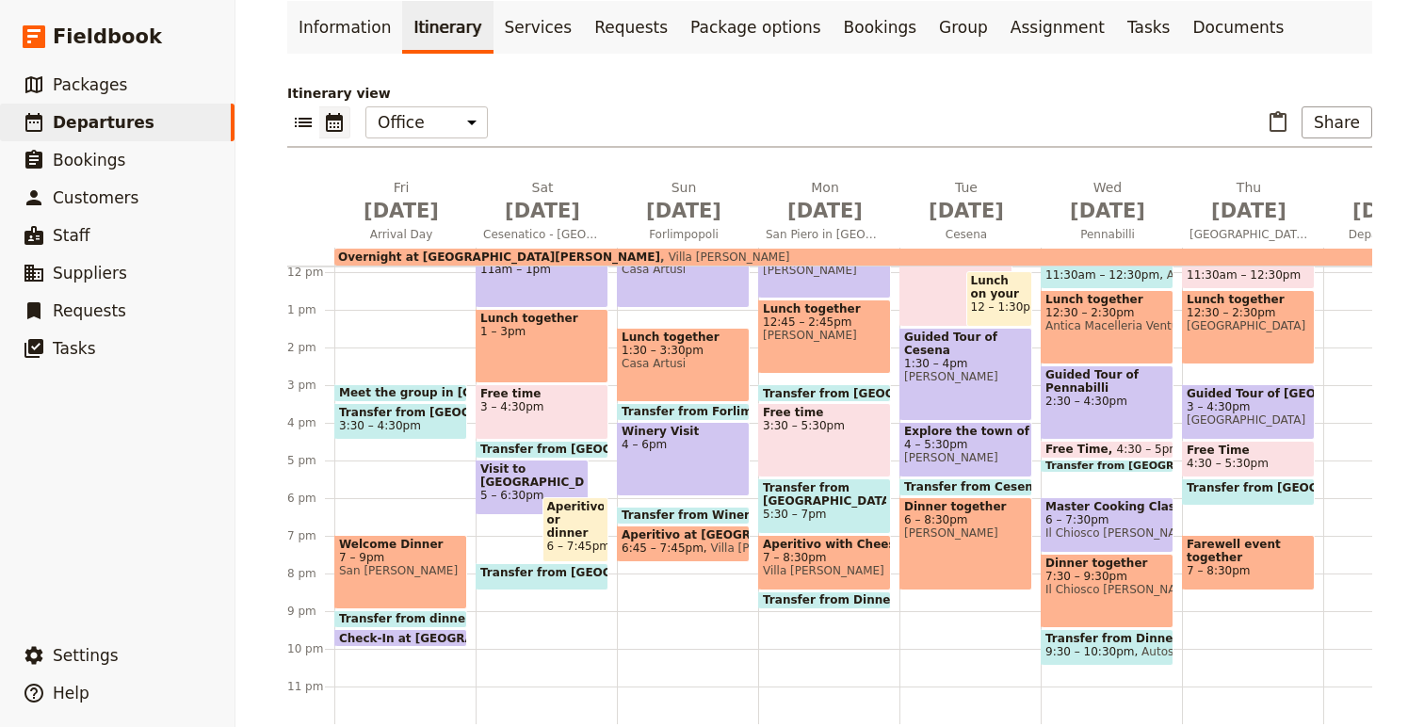
click at [858, 598] on span "Transfer from Dinner to Hotel" at bounding box center [861, 599] width 197 height 13
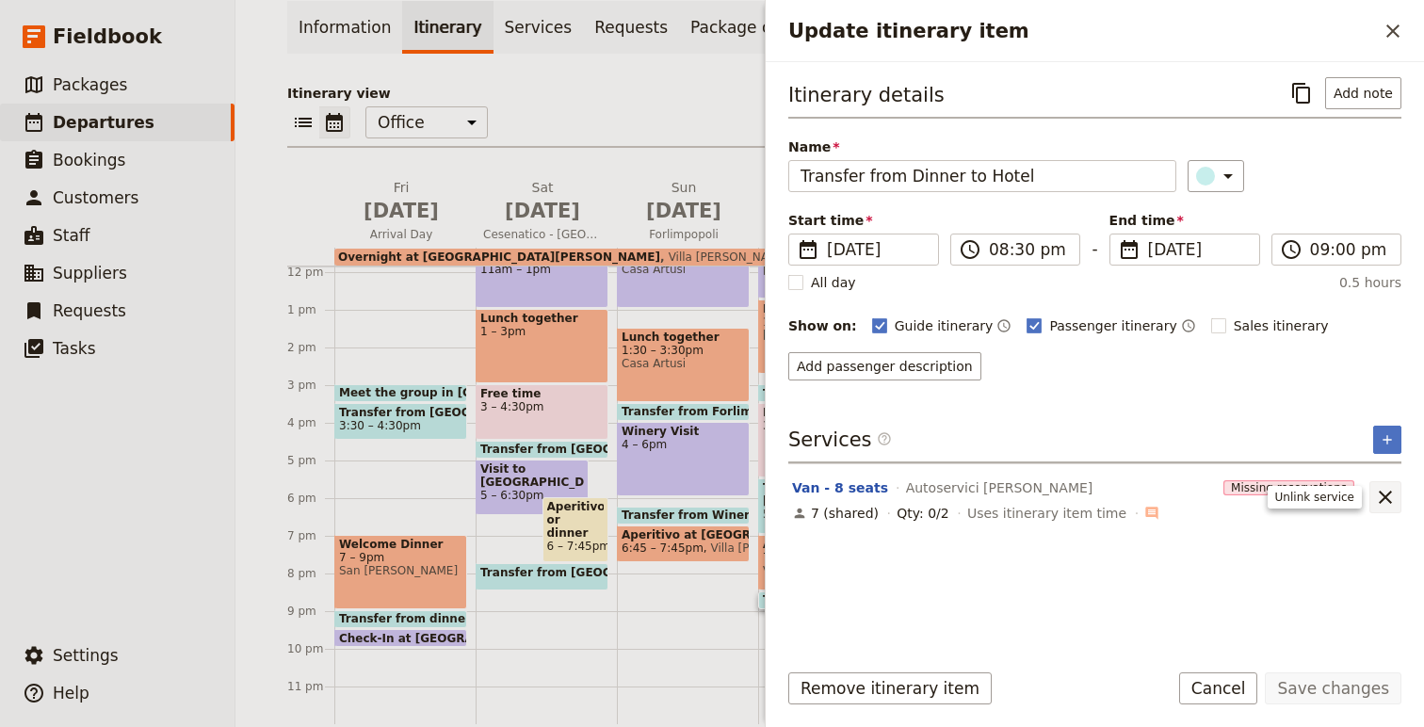
click at [1384, 501] on icon "Unlink service" at bounding box center [1385, 497] width 23 height 23
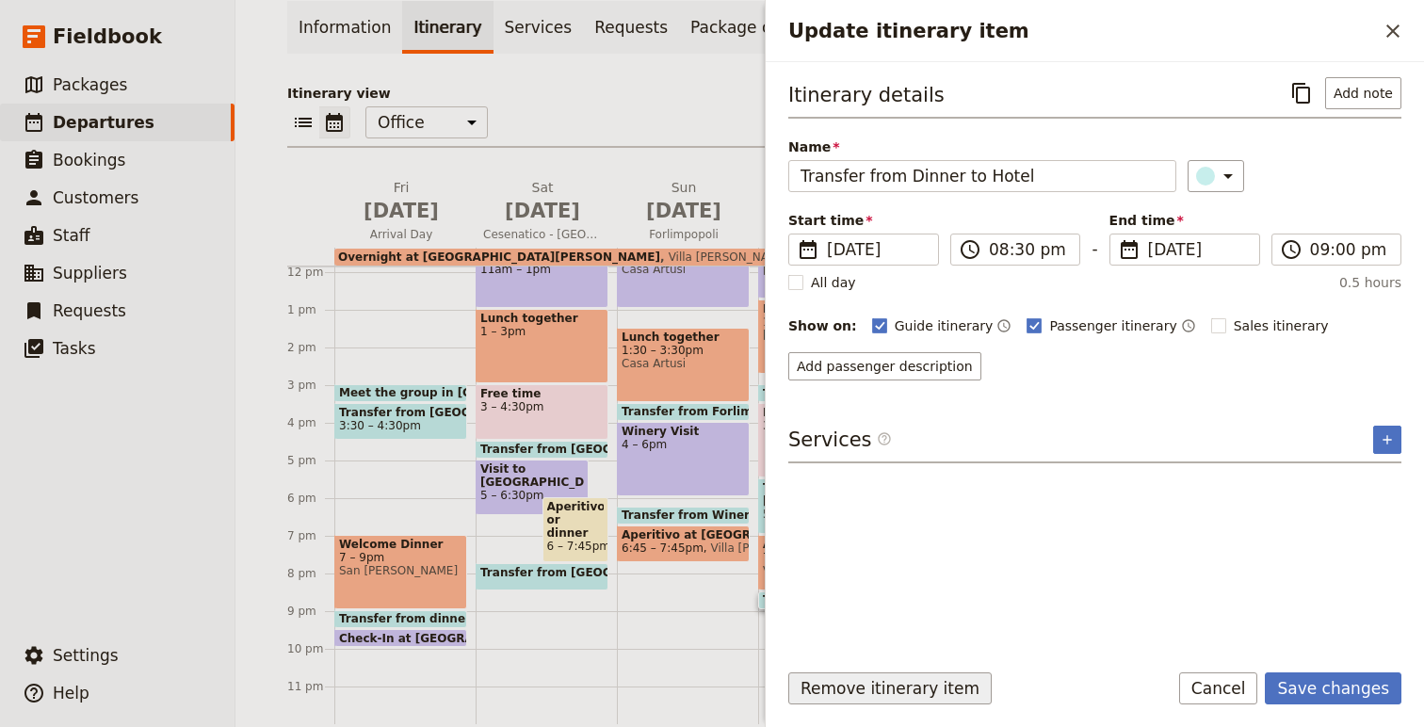
click at [877, 700] on button "Remove itinerary item" at bounding box center [889, 688] width 203 height 32
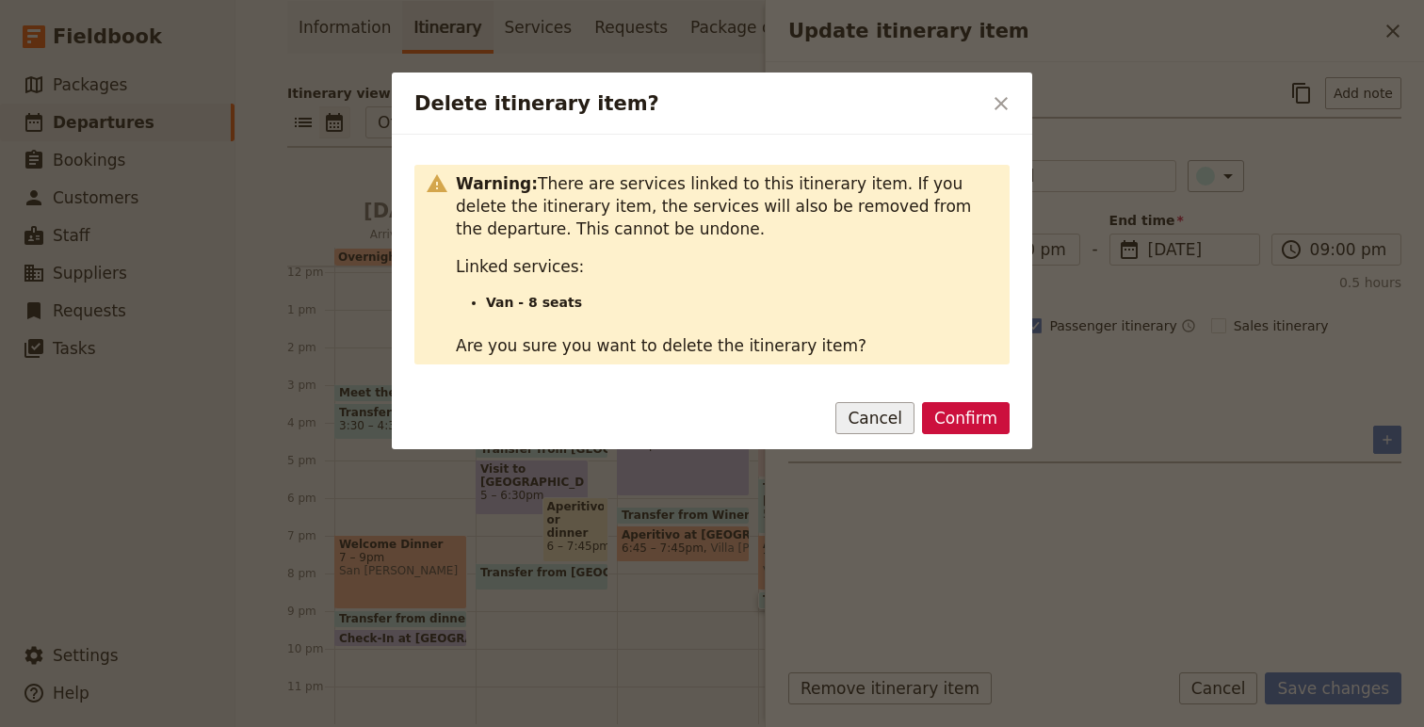
click at [877, 425] on button "Cancel" at bounding box center [874, 418] width 79 height 32
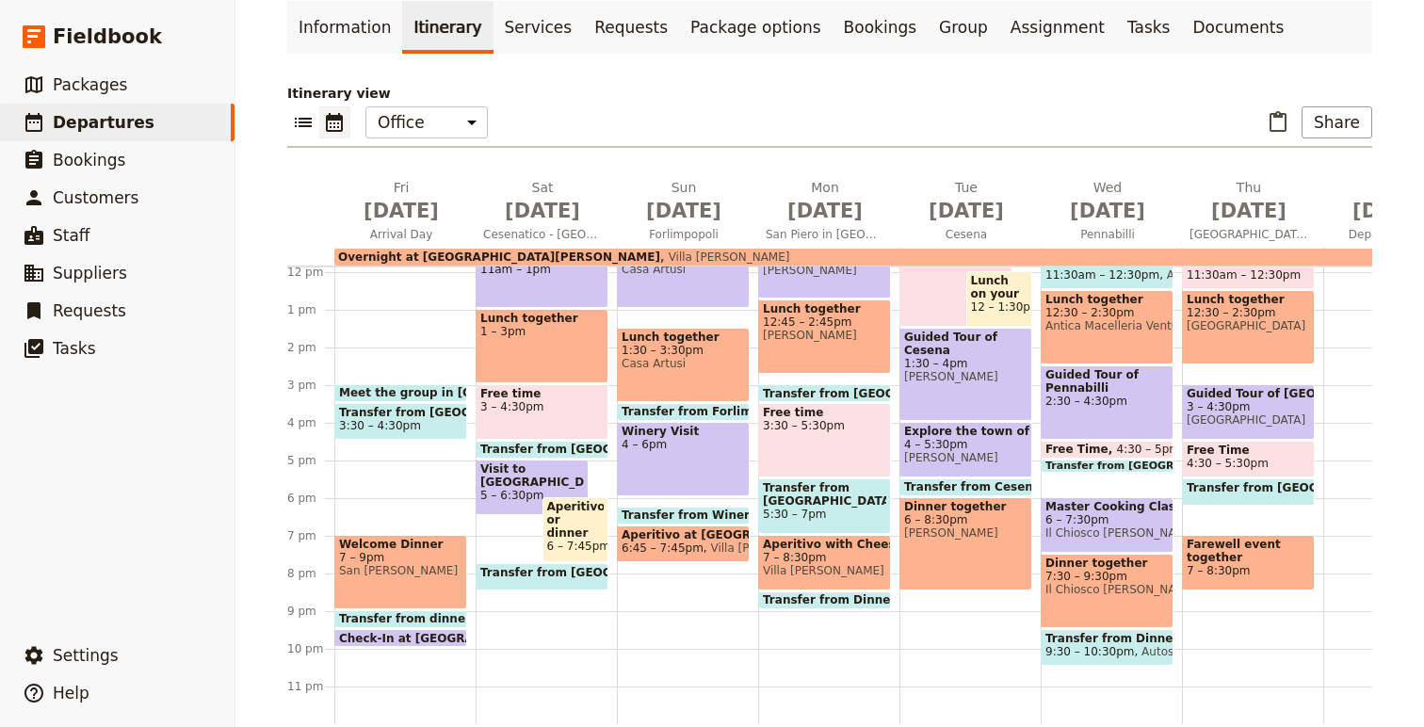
click at [811, 597] on span "Transfer from Dinner to Hotel" at bounding box center [861, 599] width 197 height 13
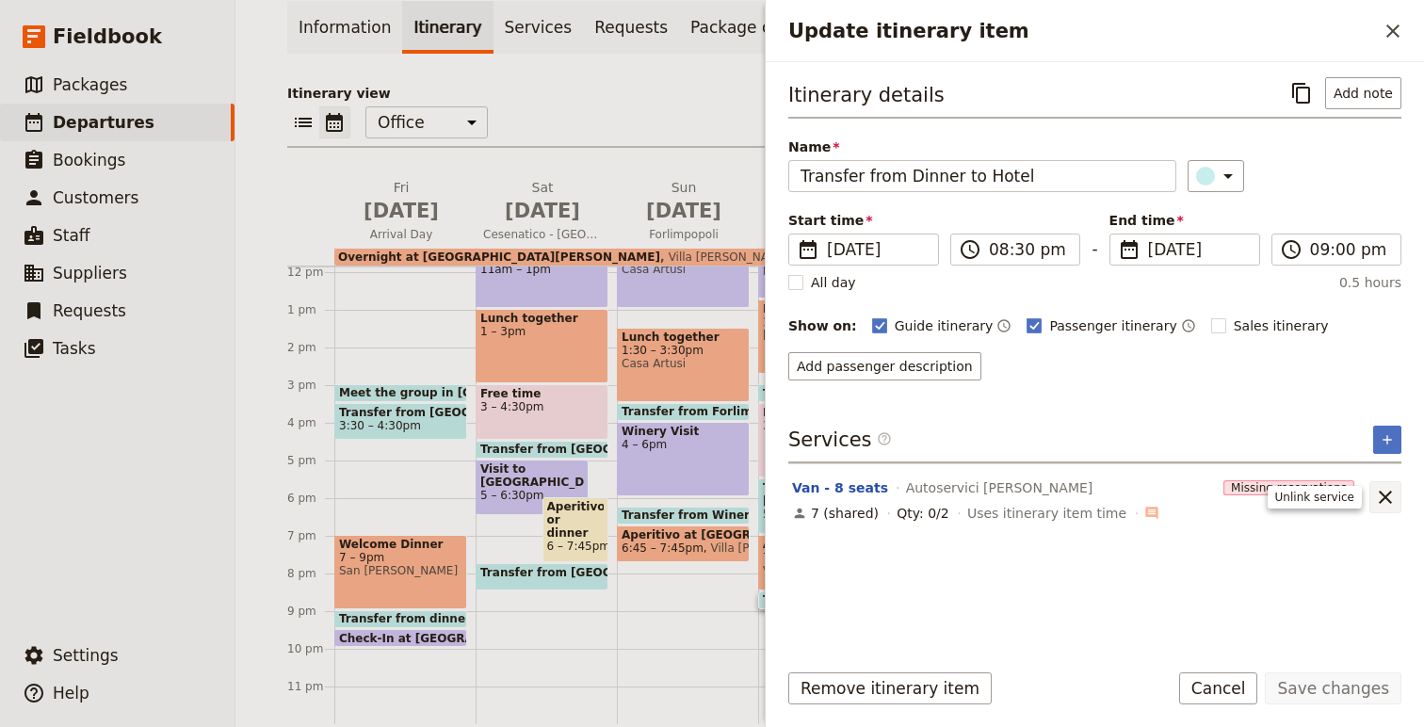
click at [1384, 497] on icon "Unlink service" at bounding box center [1384, 497] width 13 height 13
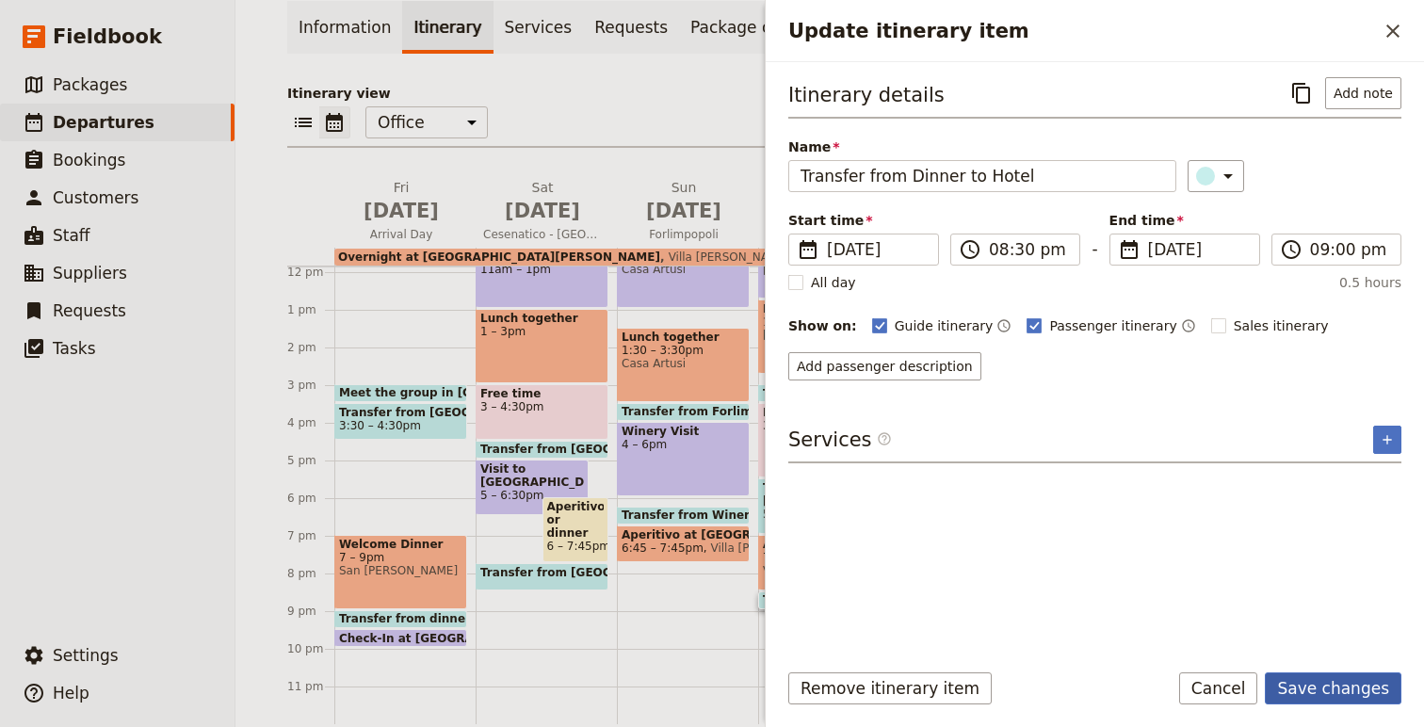
click at [1323, 692] on button "Save changes" at bounding box center [1332, 688] width 137 height 32
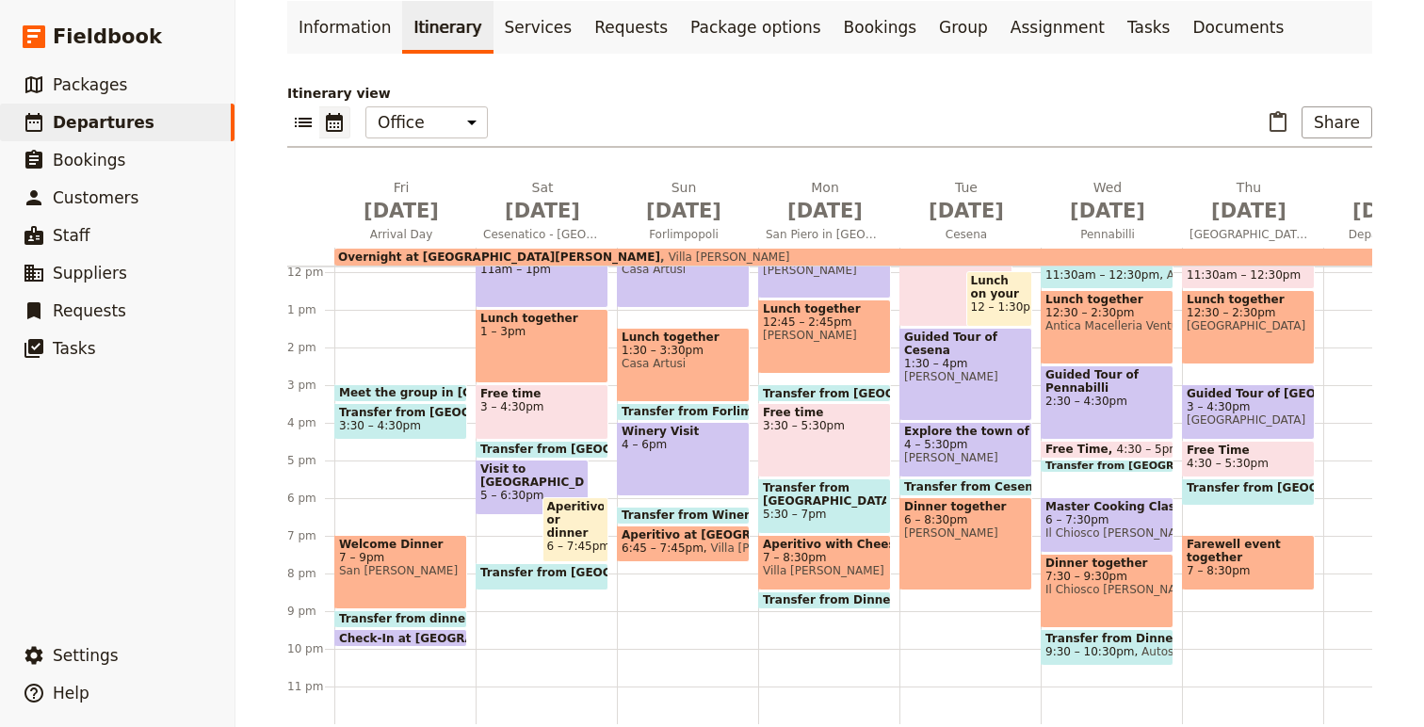
click at [836, 597] on span "Transfer from Dinner to Hotel" at bounding box center [861, 599] width 197 height 13
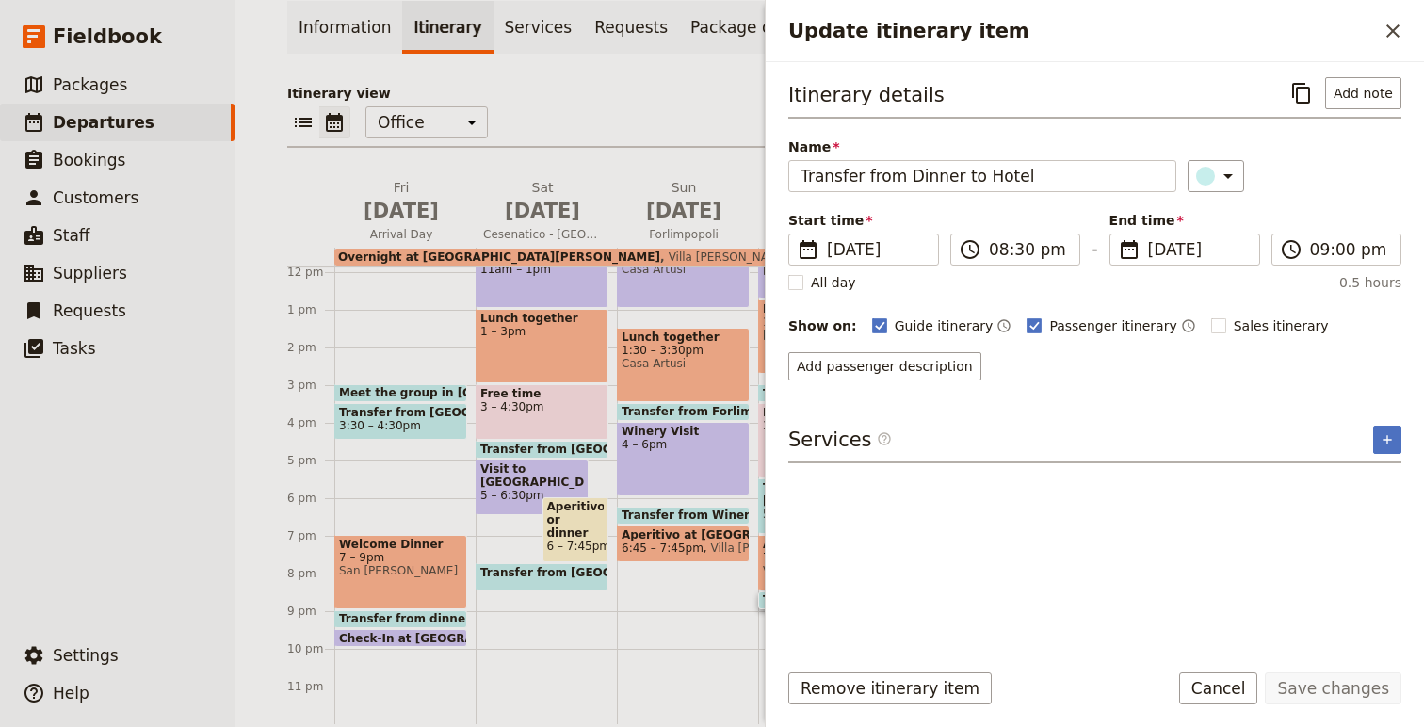
click at [835, 668] on form "Itinerary details ​ Add note Name Transfer from Dinner to Hotel ​ Start time ​ …" at bounding box center [1094, 394] width 658 height 665
click at [864, 678] on button "Remove itinerary item" at bounding box center [889, 688] width 203 height 32
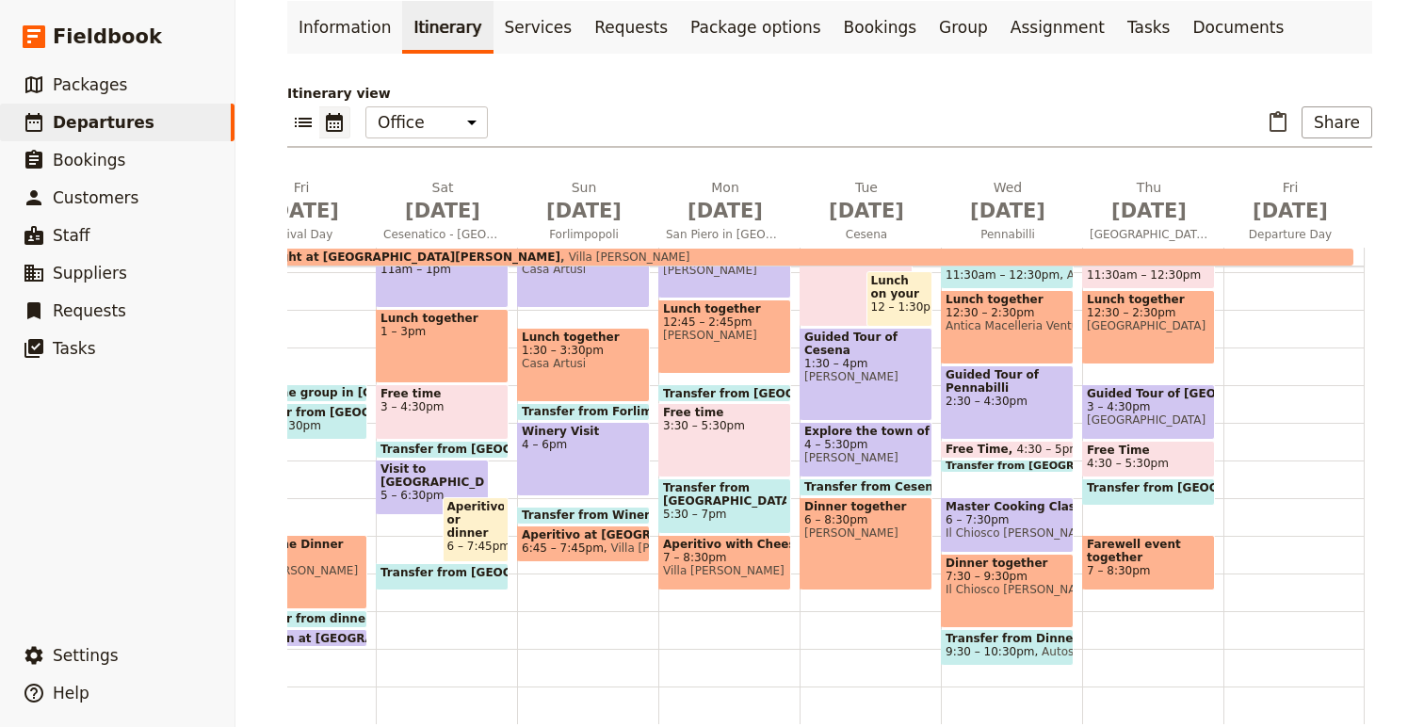
scroll to position [0, 102]
click at [1007, 516] on span "6 – 7:30pm" at bounding box center [1004, 519] width 123 height 13
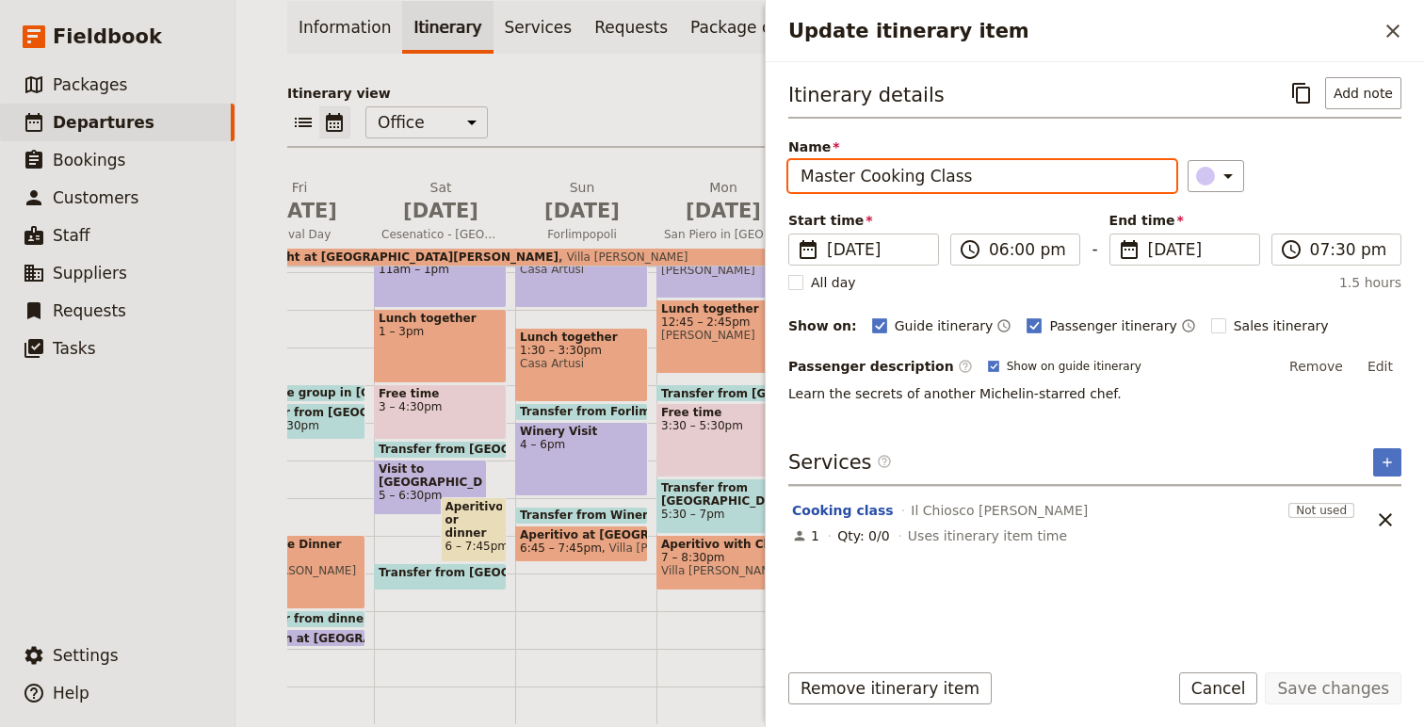
drag, startPoint x: 977, startPoint y: 176, endPoint x: 787, endPoint y: 169, distance: 190.3
click at [786, 171] on div "Itinerary details ​ Add note Name Master Cooking Class ​ Start time ​ [DATE] [D…" at bounding box center [1094, 353] width 658 height 582
type input "Meet the chef"
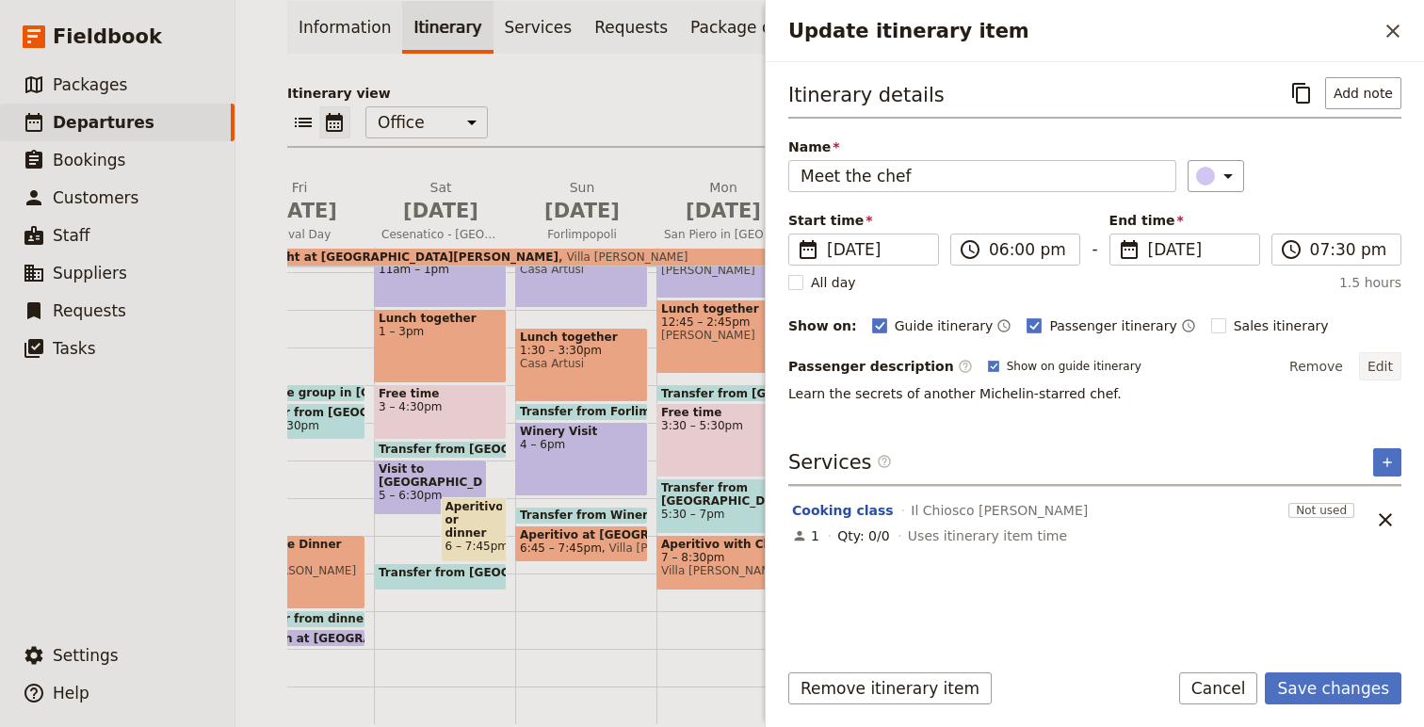
click at [1385, 367] on button "Edit" at bounding box center [1380, 366] width 42 height 28
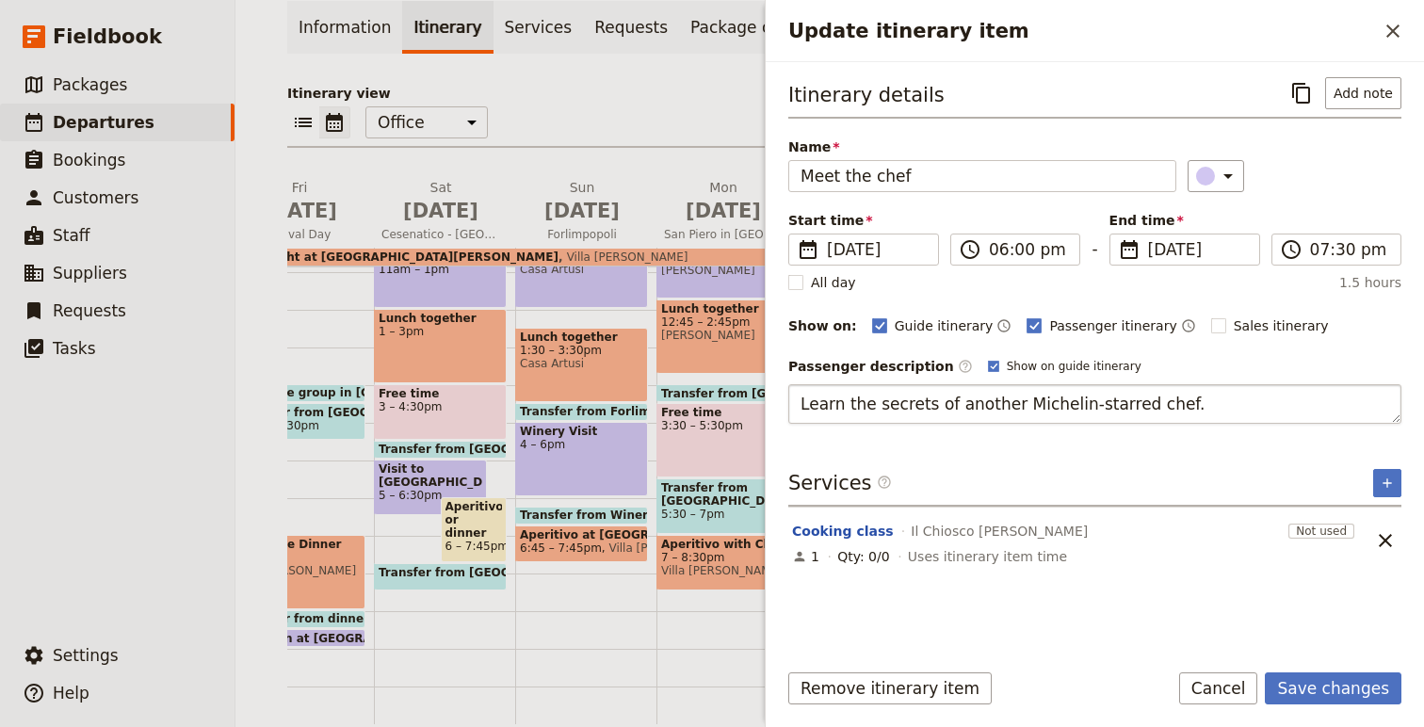
drag, startPoint x: 1231, startPoint y: 404, endPoint x: 798, endPoint y: 403, distance: 432.1
click at [798, 405] on textarea "Learn the secrets of another Michelin-starred chef." at bounding box center [1094, 404] width 613 height 40
type textarea "G"
type textarea "Take a tour of the kitchen"
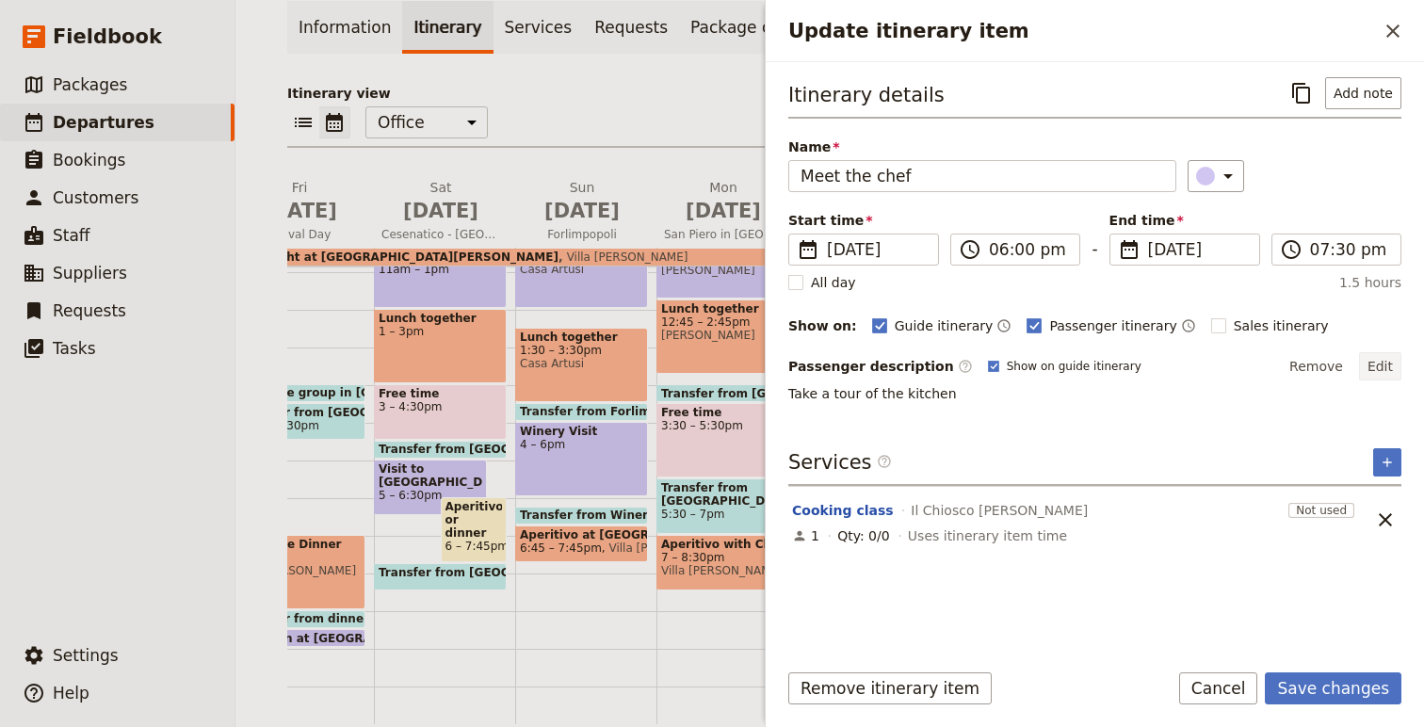
click at [1383, 364] on button "Edit" at bounding box center [1380, 366] width 42 height 28
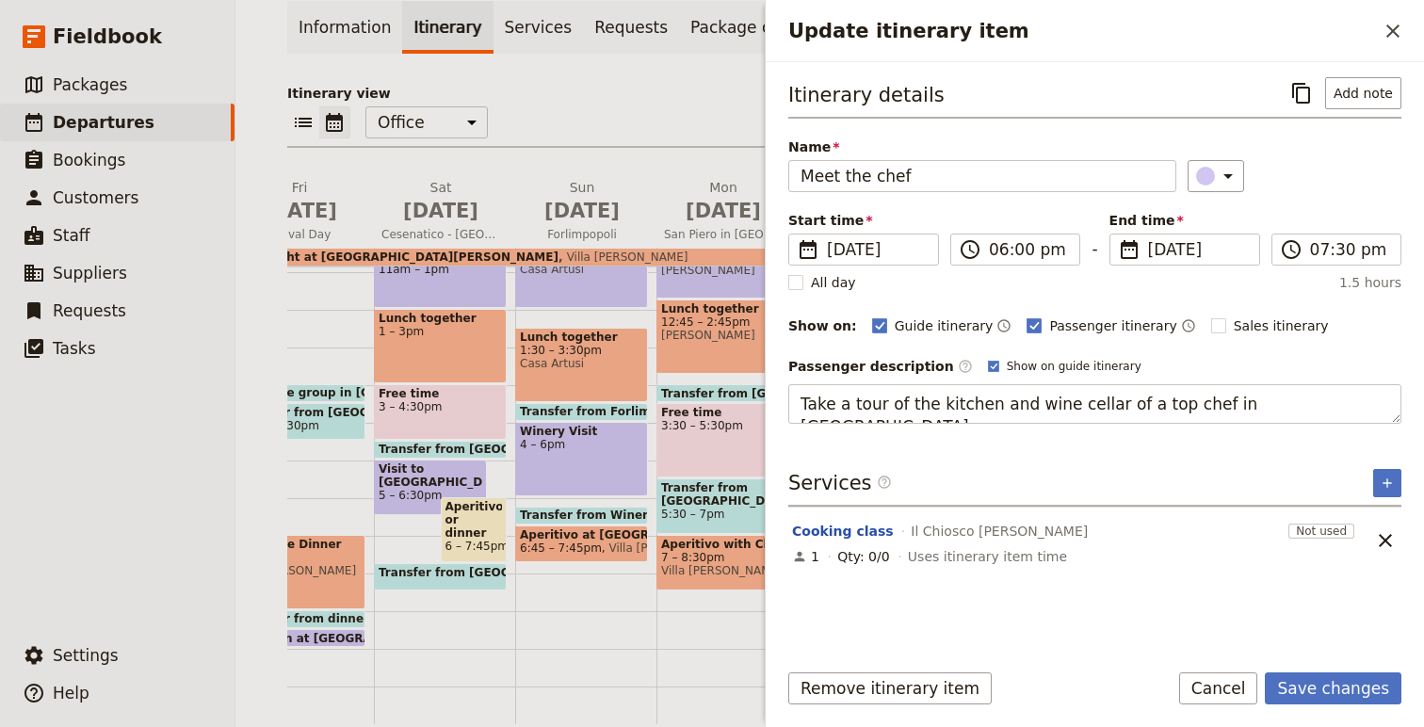
type textarea "Take a tour of the kitchen and wine cellar of a top chef in [GEOGRAPHIC_DATA]"
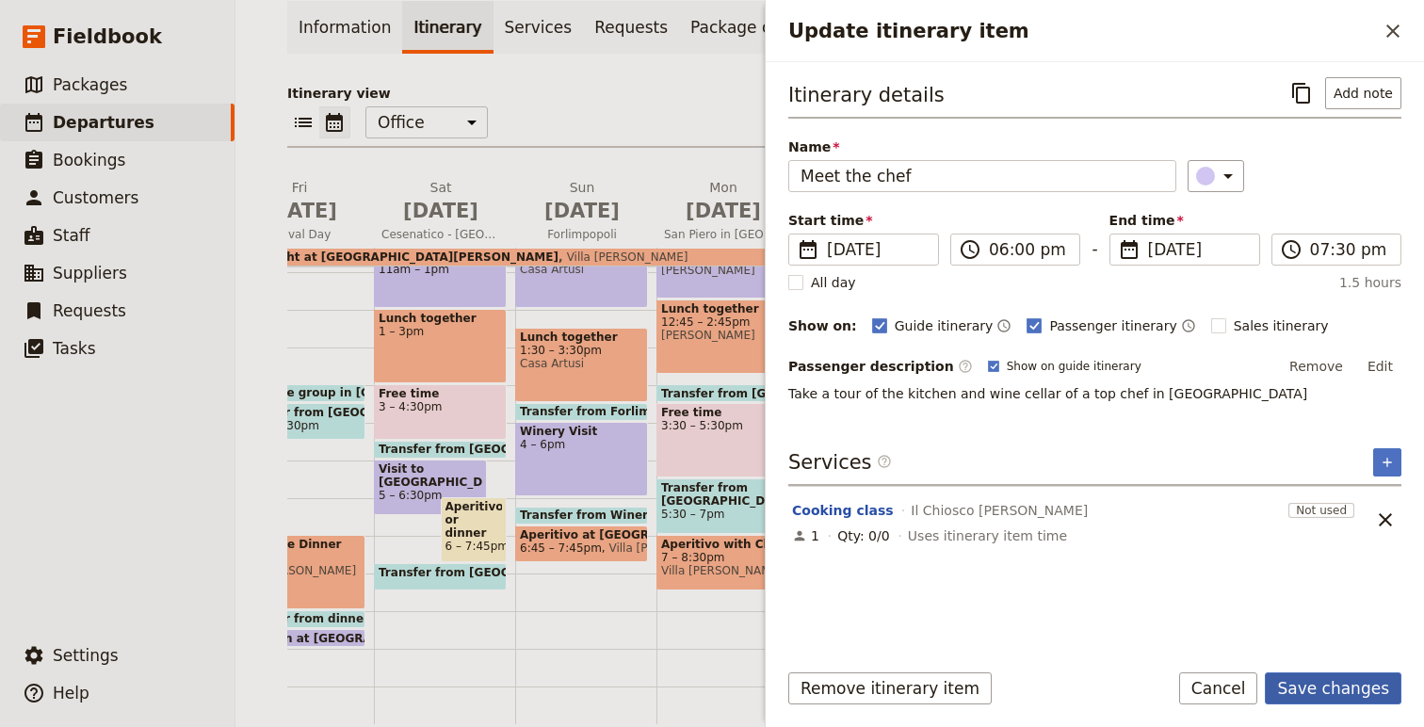
click at [1327, 683] on button "Save changes" at bounding box center [1332, 688] width 137 height 32
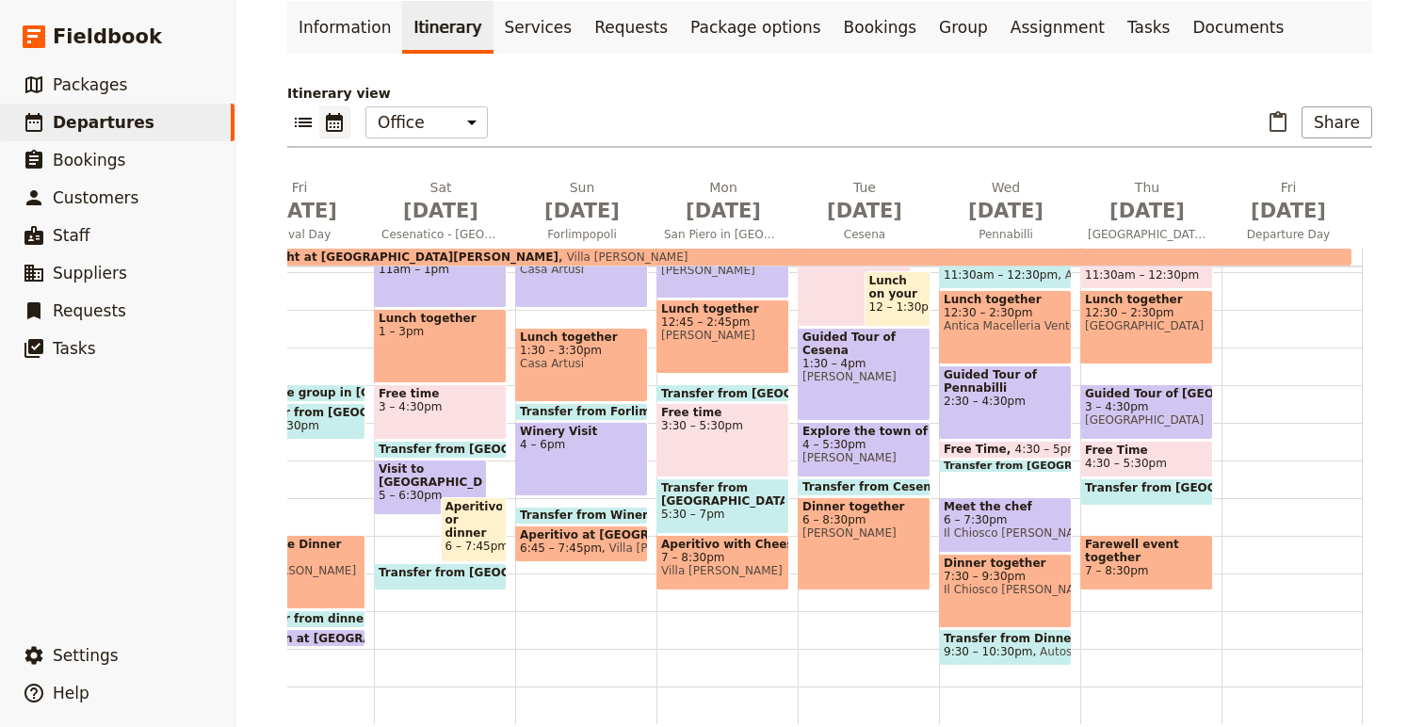
click at [1045, 570] on span "7:30 – 9:30pm" at bounding box center [1004, 576] width 123 height 13
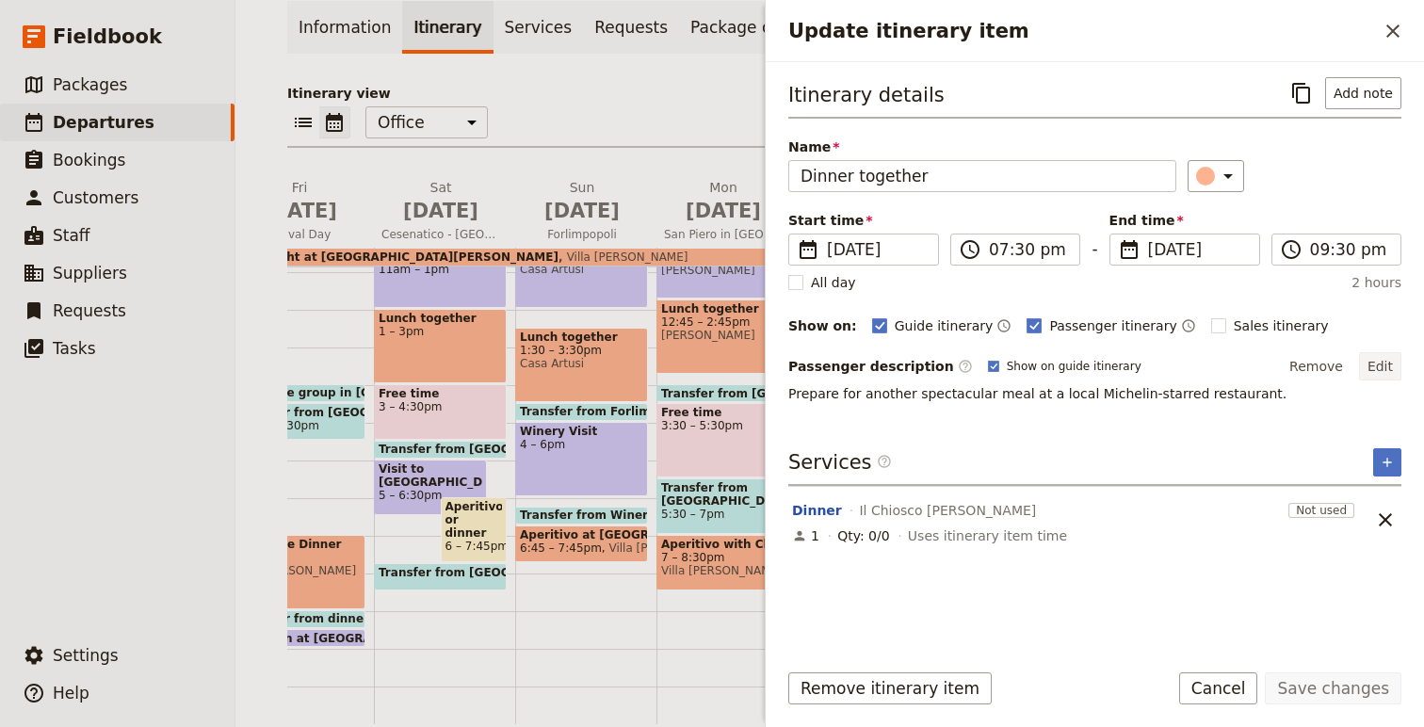
click at [1379, 365] on button "Edit" at bounding box center [1380, 366] width 42 height 28
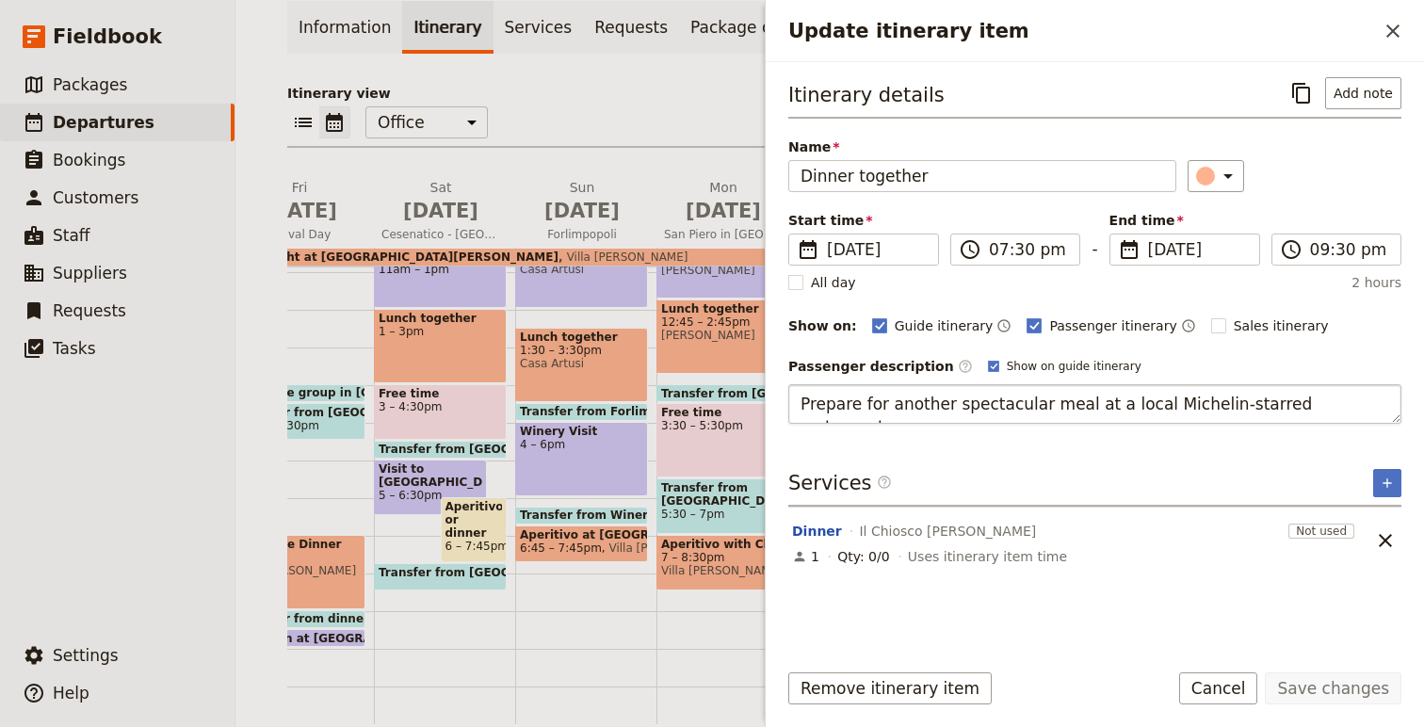
click at [1140, 402] on textarea "Prepare for another spectacular meal at a local Michelin-starred restaurant." at bounding box center [1094, 404] width 613 height 40
click at [1264, 404] on textarea "Prepare for another spectacular meal at a local "Bib Michelin-starred restauran…" at bounding box center [1094, 404] width 613 height 40
type textarea "Prepare for another spectacular meal at a local "Bib Michelin" restaurant."
click at [1353, 680] on button "Save changes" at bounding box center [1332, 688] width 137 height 32
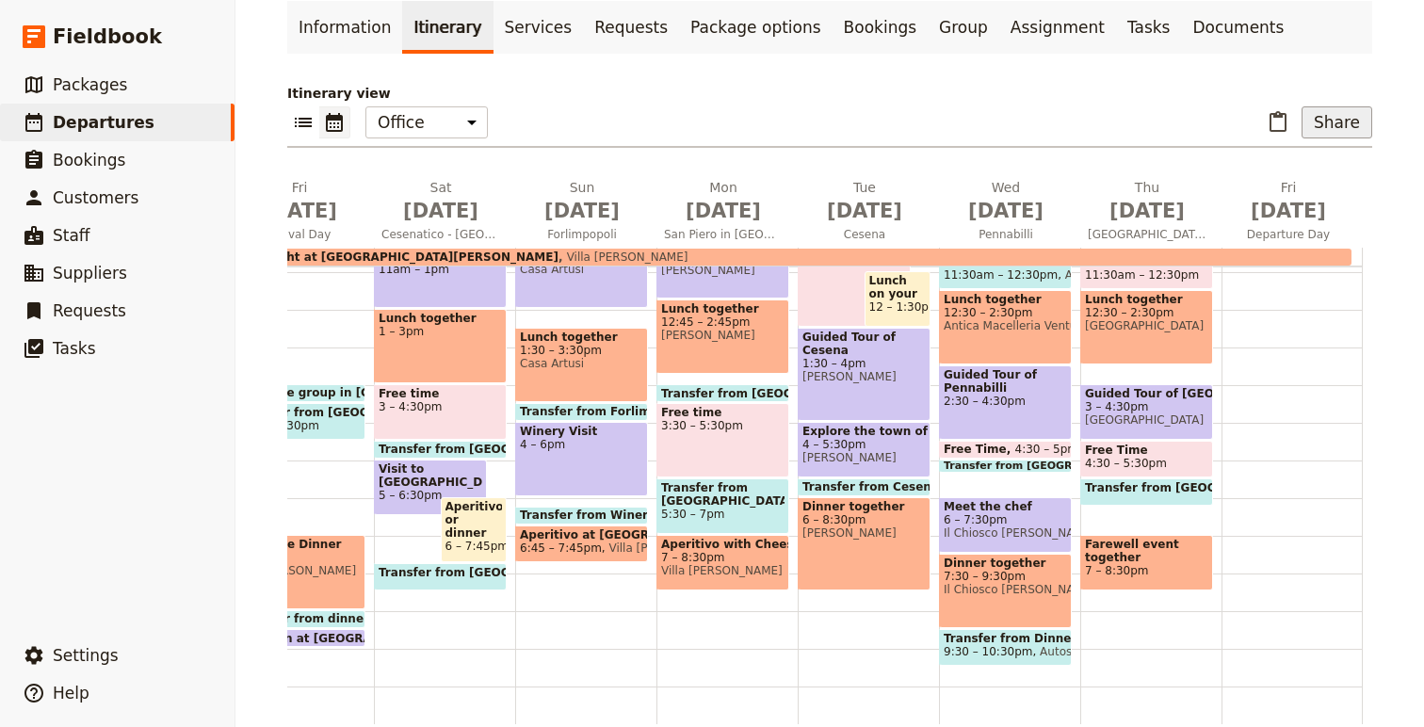
click at [1342, 132] on button "Share" at bounding box center [1336, 122] width 71 height 32
click at [1267, 185] on span "Passenger itinerary" at bounding box center [1295, 190] width 127 height 19
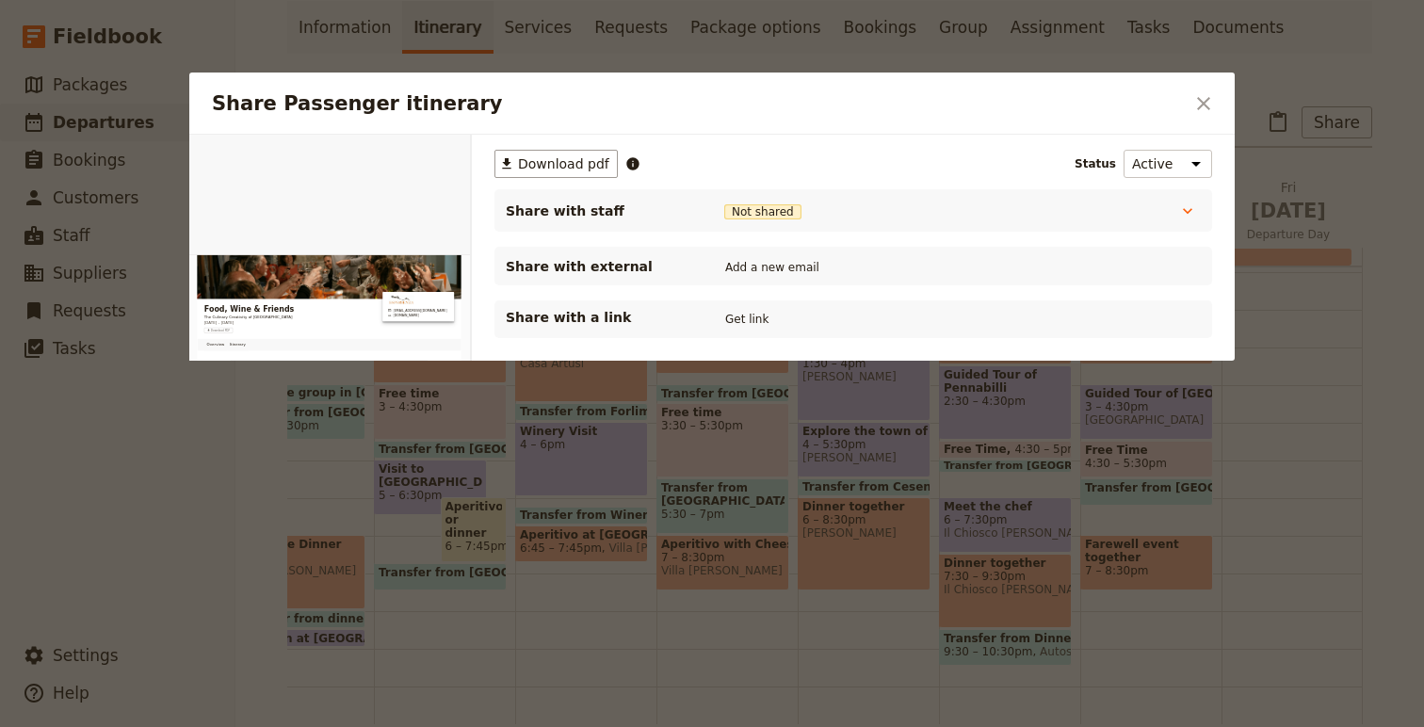
scroll to position [0, 0]
click at [558, 169] on span "Download pdf" at bounding box center [563, 163] width 91 height 19
click at [746, 409] on div "​ Download pdf Status Active Inactive Share with staff Not shared Host Not shar…" at bounding box center [853, 335] width 763 height 400
click at [1199, 107] on icon "Close dialog" at bounding box center [1203, 103] width 13 height 13
